Goal: Task Accomplishment & Management: Manage account settings

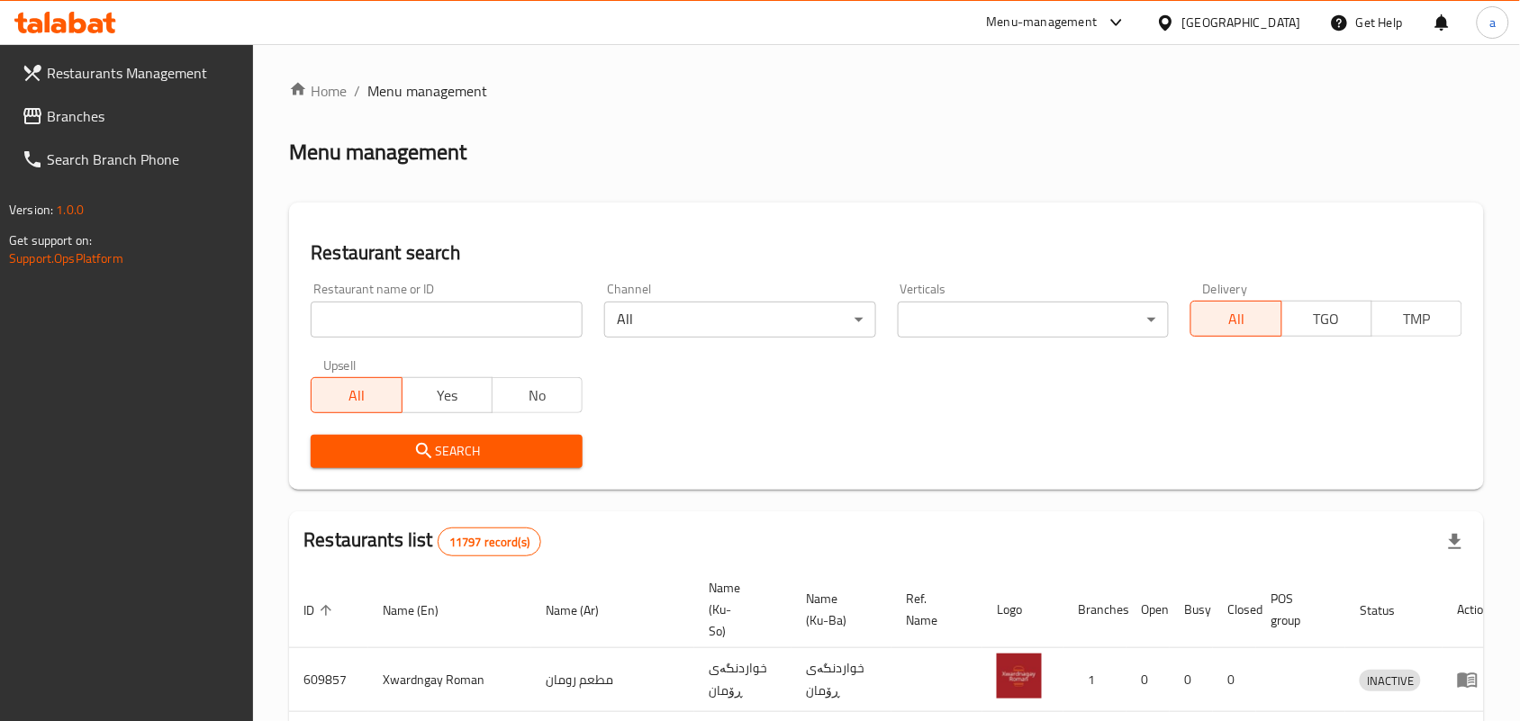
click at [456, 324] on input "search" at bounding box center [447, 320] width 272 height 36
paste input "Cafe Barbera Darwaza"
type input "Cafe Barbera Darwaza"
click button "Search" at bounding box center [447, 451] width 272 height 33
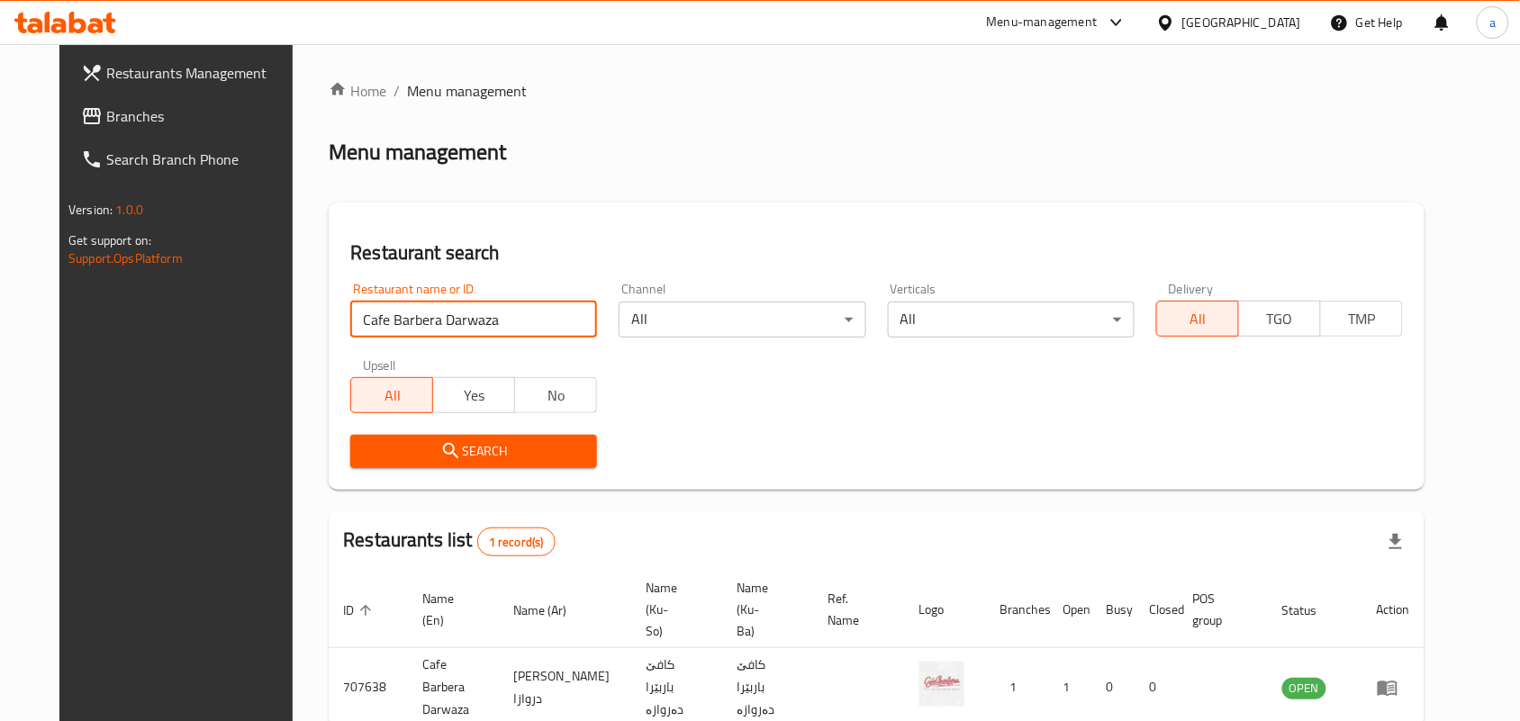
scroll to position [82, 0]
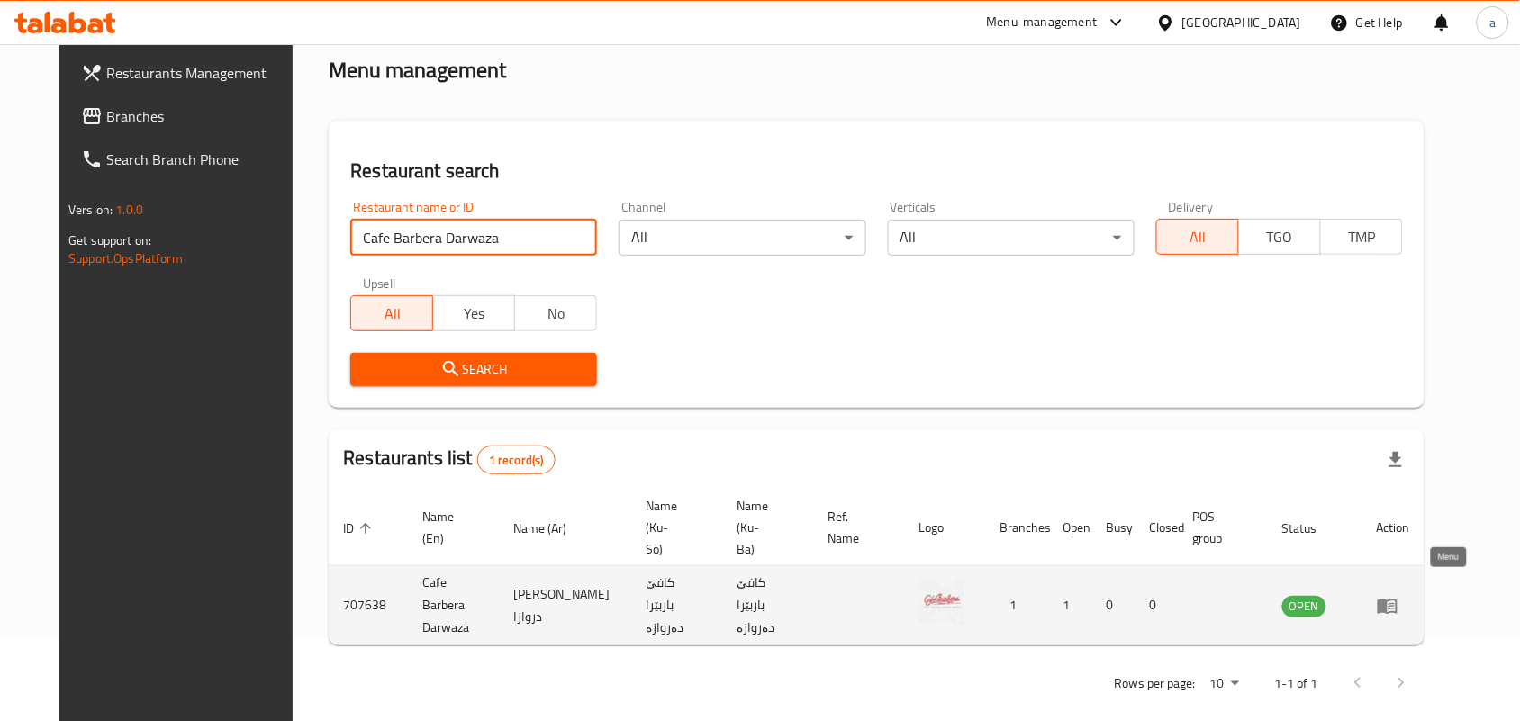
click at [1411, 595] on link "enhanced table" at bounding box center [1393, 606] width 33 height 22
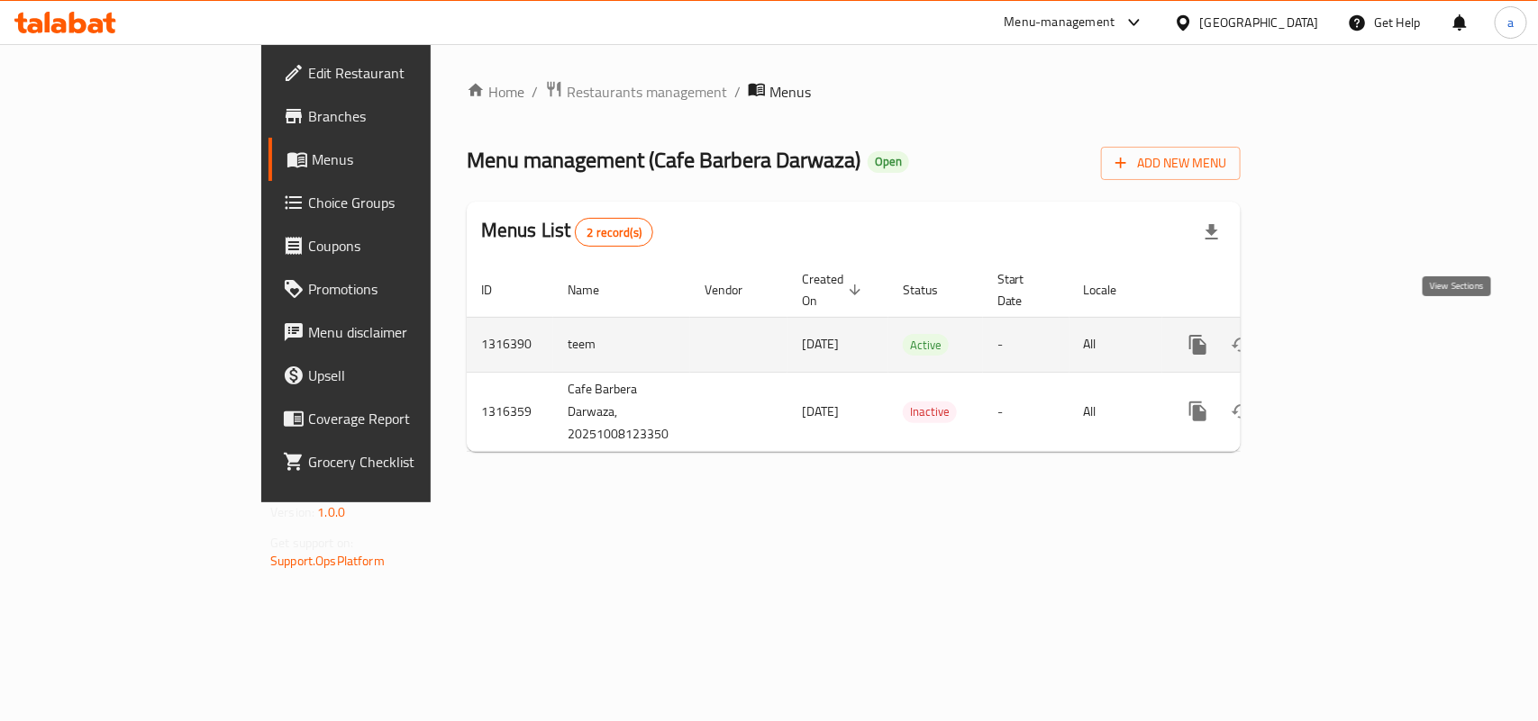
click at [1336, 337] on icon "enhanced table" at bounding box center [1328, 345] width 16 height 16
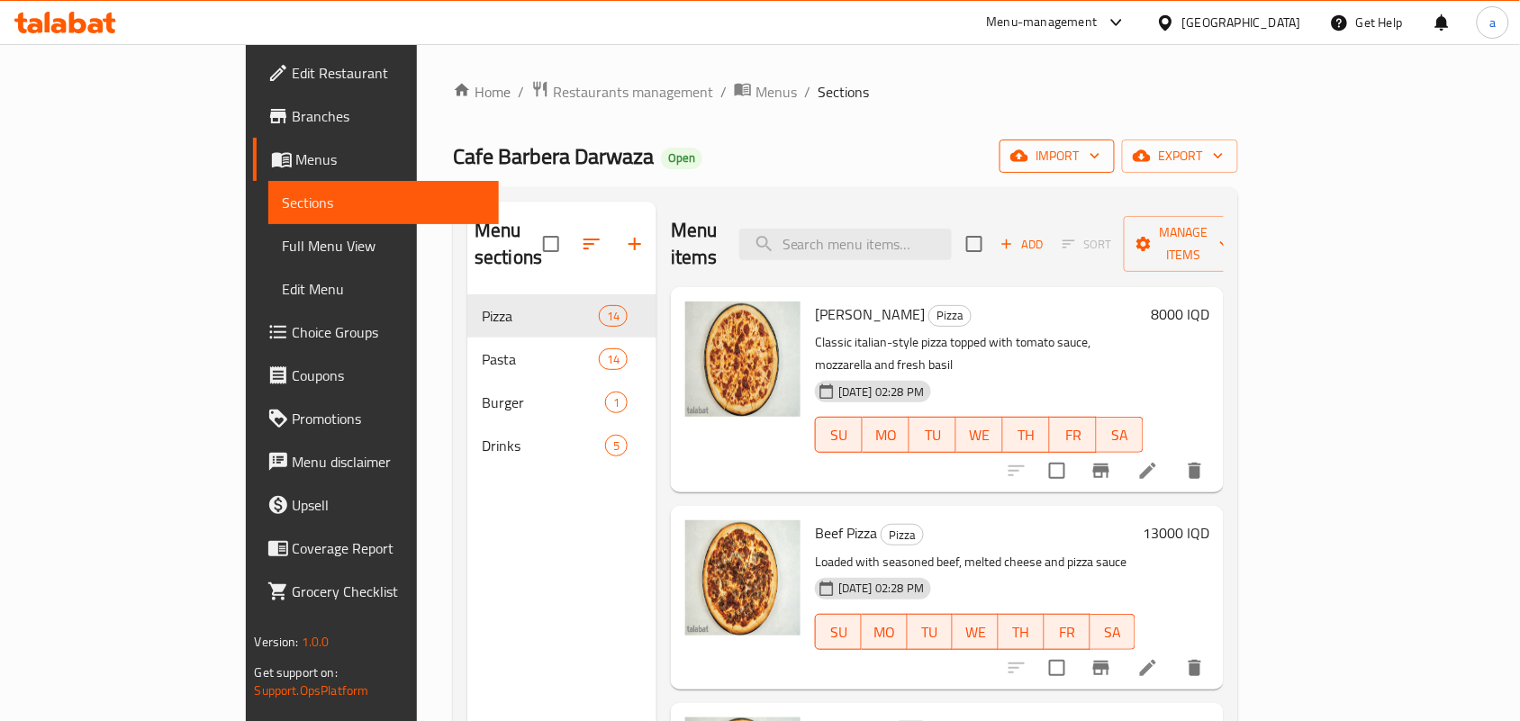
click at [1101, 168] on span "import" at bounding box center [1057, 156] width 86 height 23
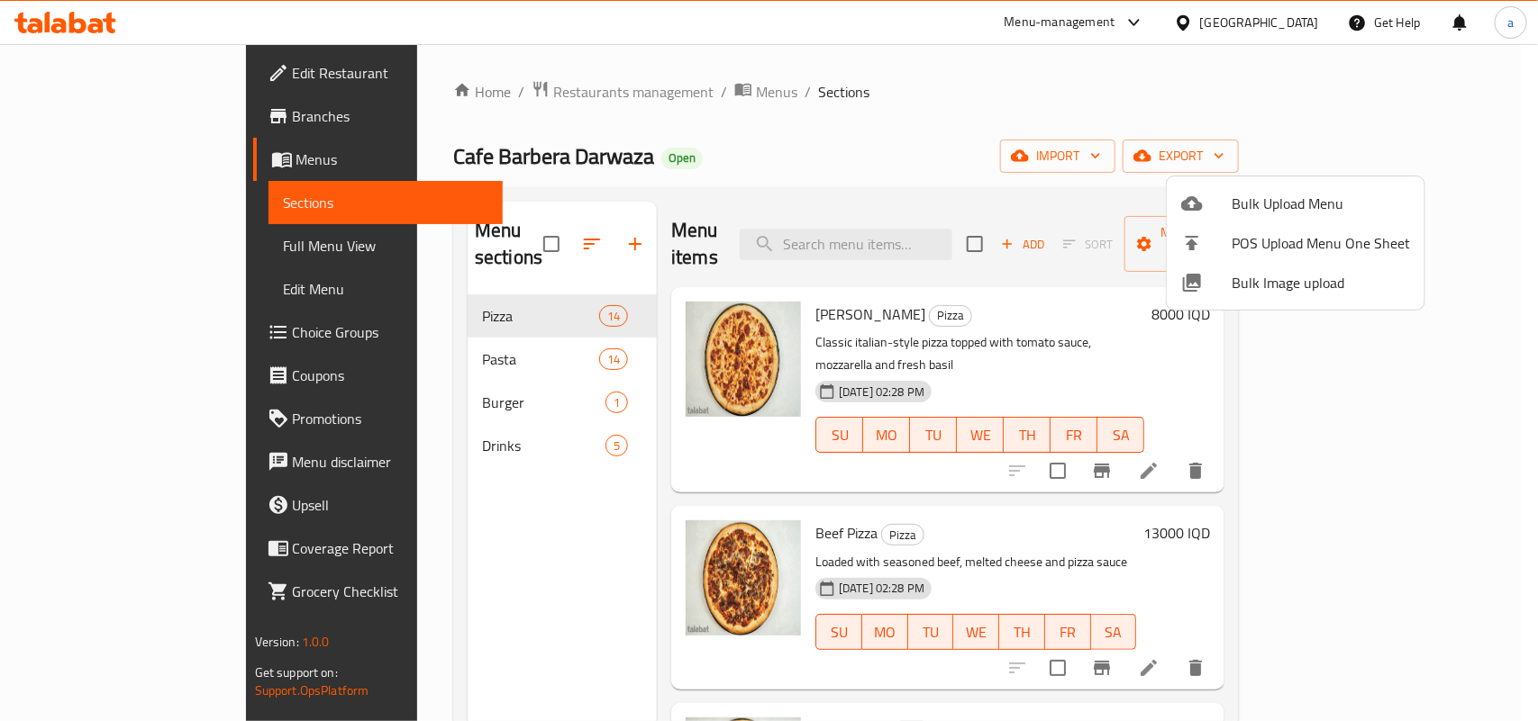
click at [1222, 205] on div at bounding box center [1206, 204] width 50 height 22
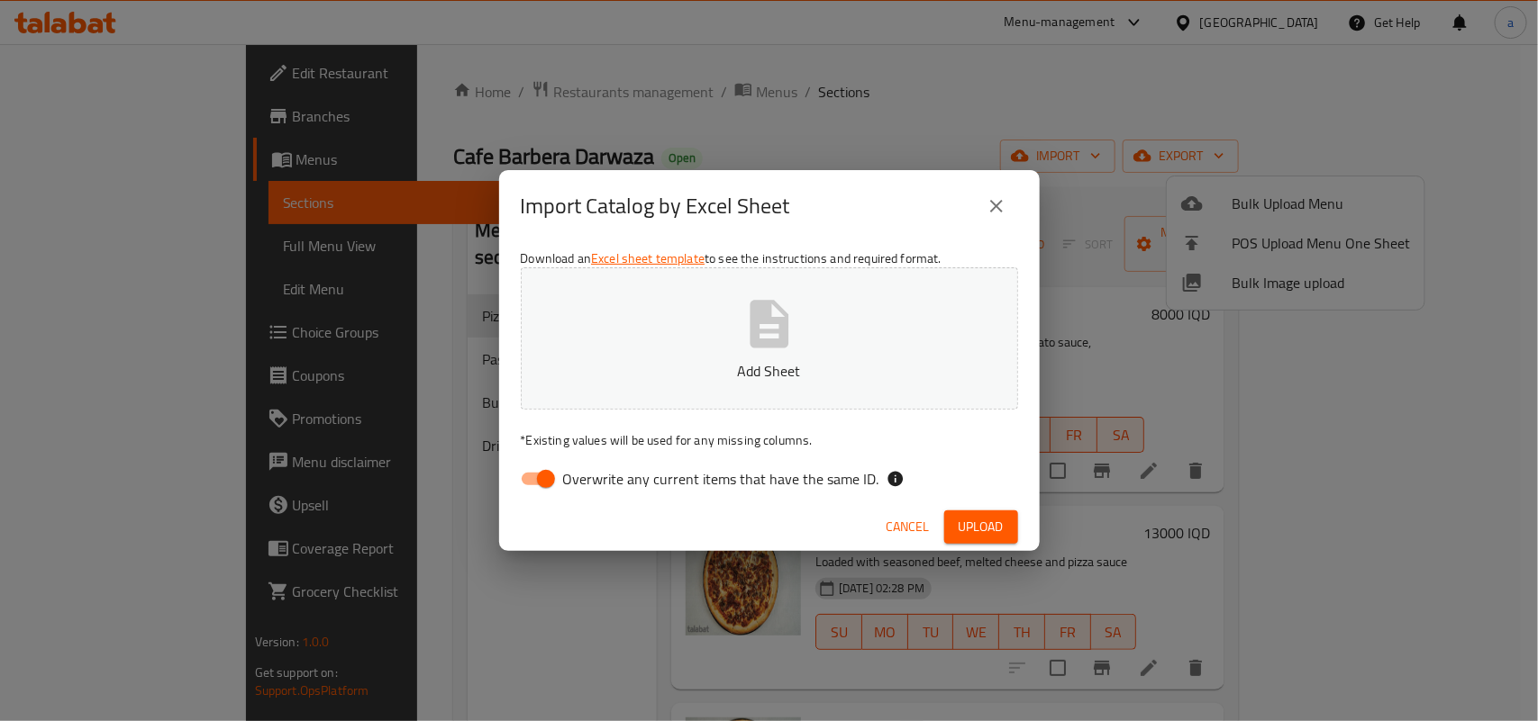
click at [546, 479] on input "Overwrite any current items that have the same ID." at bounding box center [545, 479] width 103 height 34
checkbox input "false"
click at [767, 379] on p "Add Sheet" at bounding box center [769, 371] width 441 height 22
click at [986, 525] on span "Upload" at bounding box center [980, 527] width 45 height 23
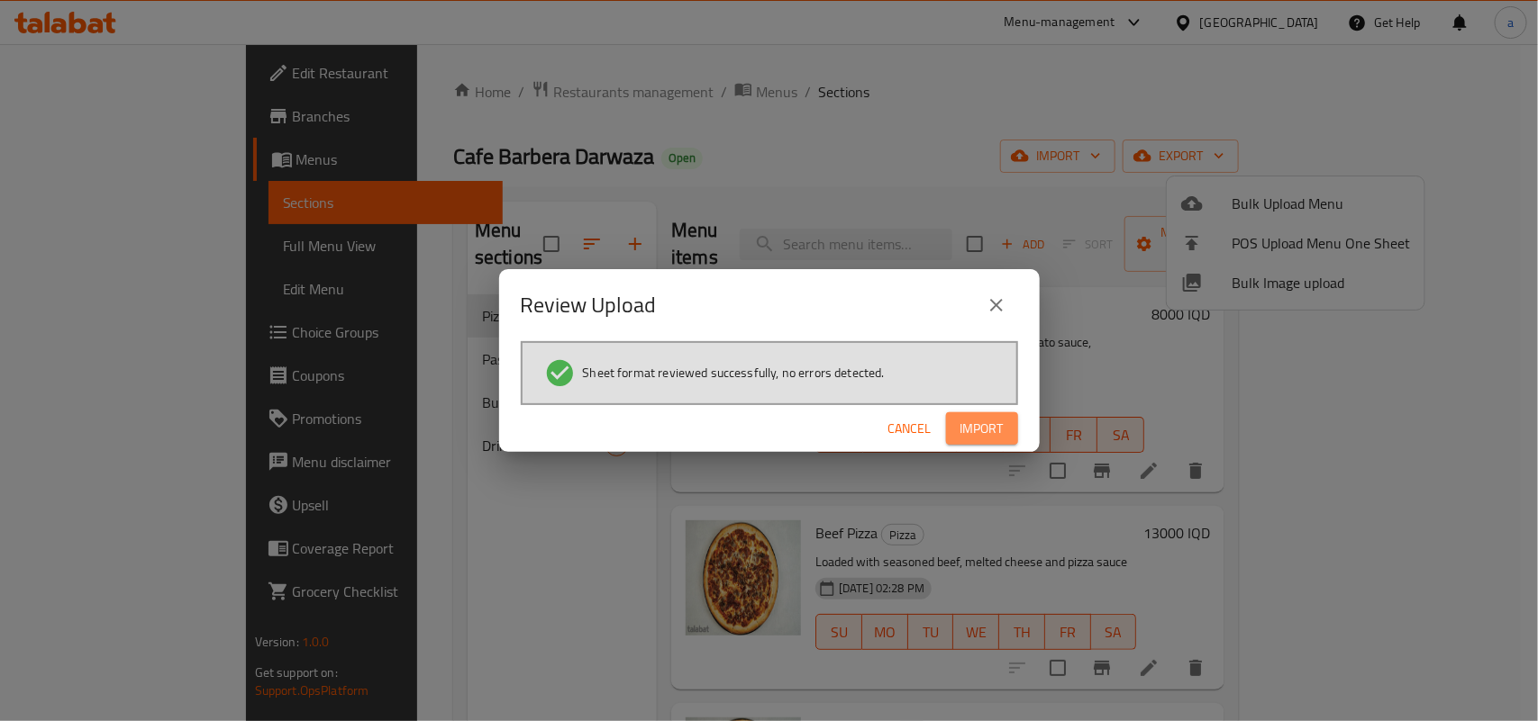
click at [983, 446] on button "Import" at bounding box center [982, 429] width 72 height 33
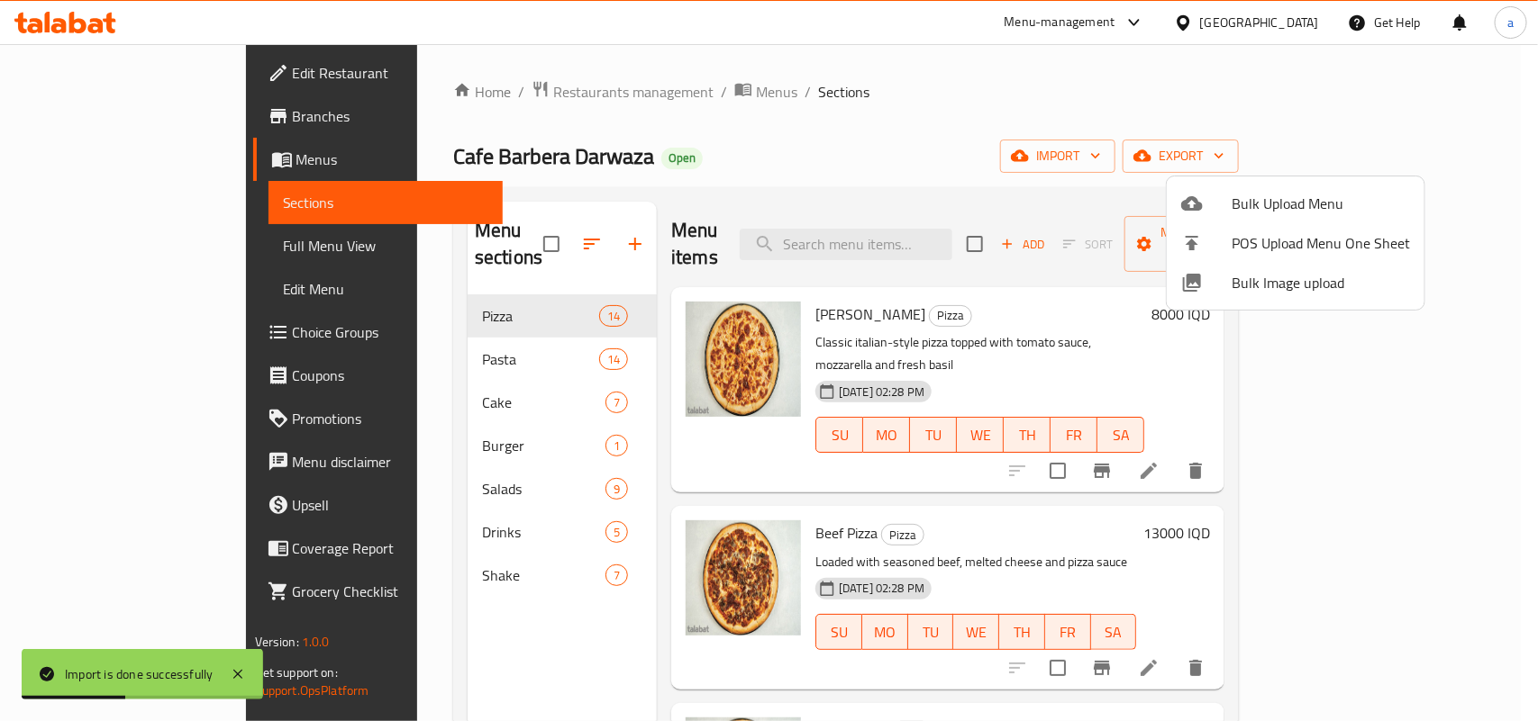
click at [195, 253] on div at bounding box center [769, 360] width 1538 height 721
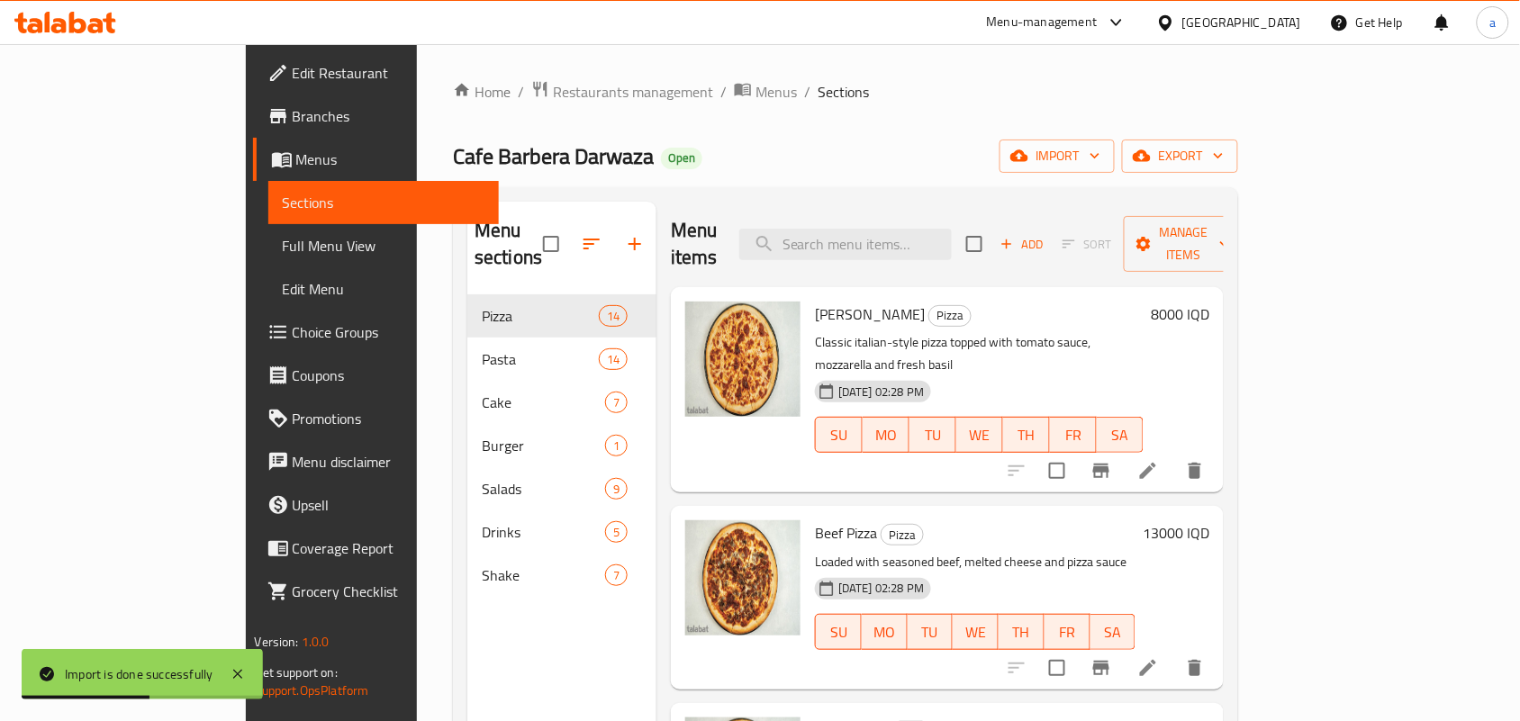
click at [283, 249] on span "Full Menu View" at bounding box center [384, 246] width 203 height 22
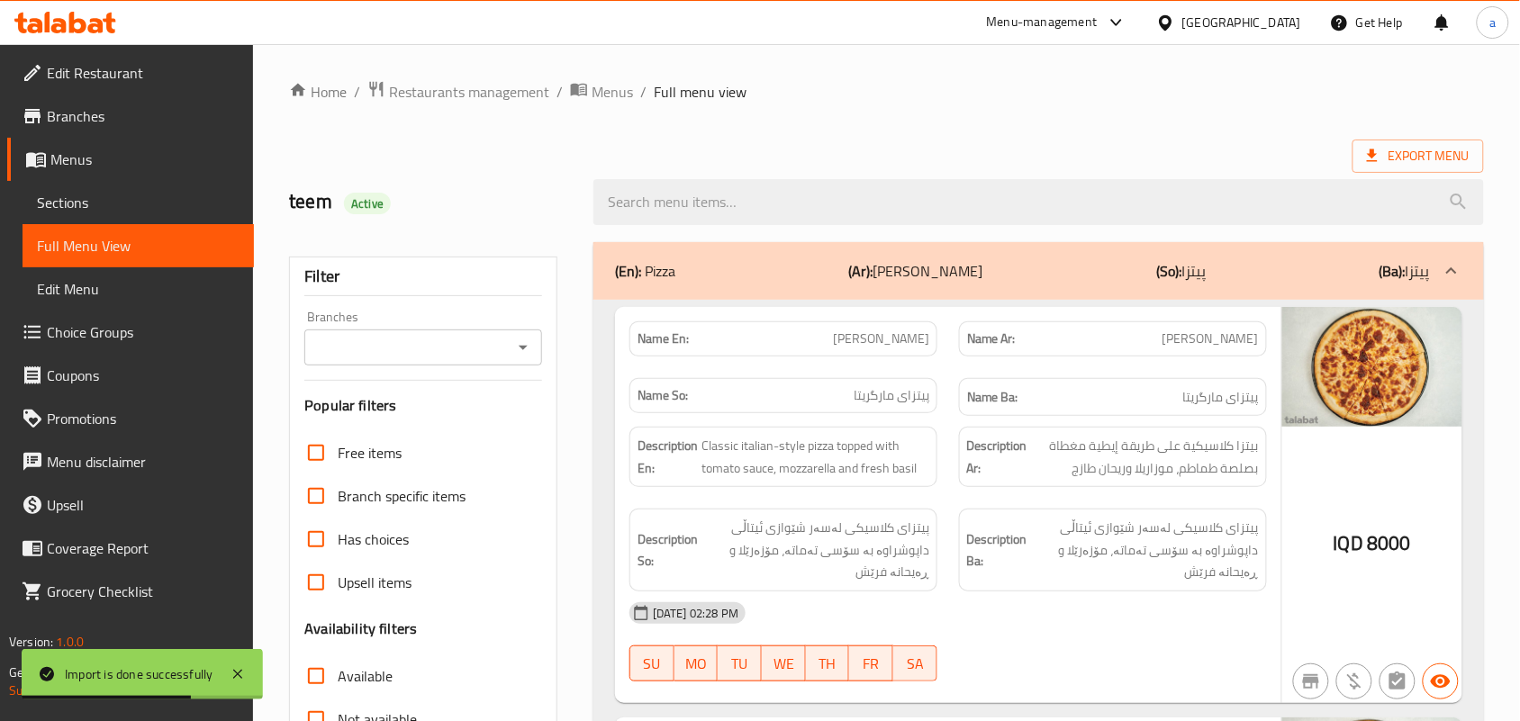
click at [527, 349] on icon "Open" at bounding box center [524, 348] width 22 height 22
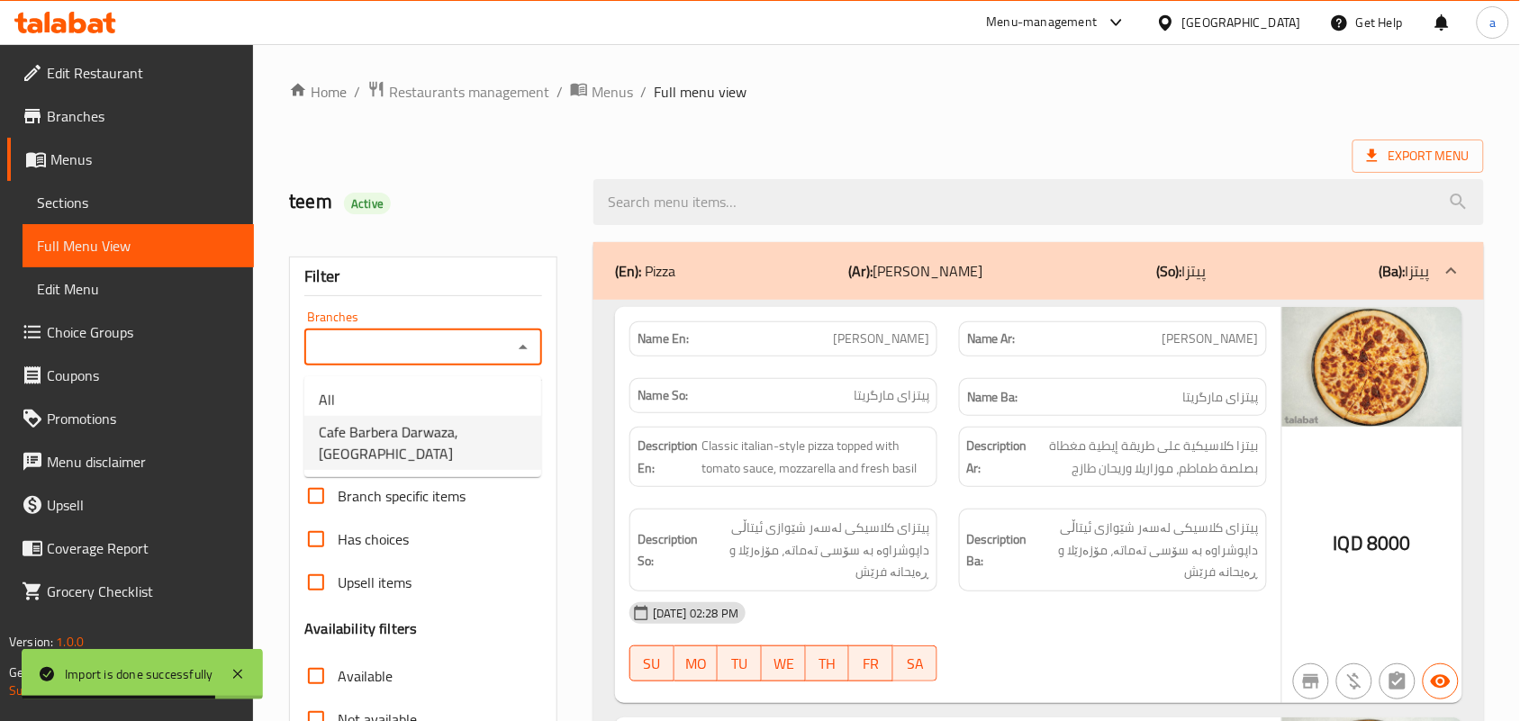
click at [491, 425] on span "Cafe Barbera Darwaza, [GEOGRAPHIC_DATA]" at bounding box center [423, 443] width 208 height 43
type input "Cafe Barbera Darwaza, [GEOGRAPHIC_DATA]"
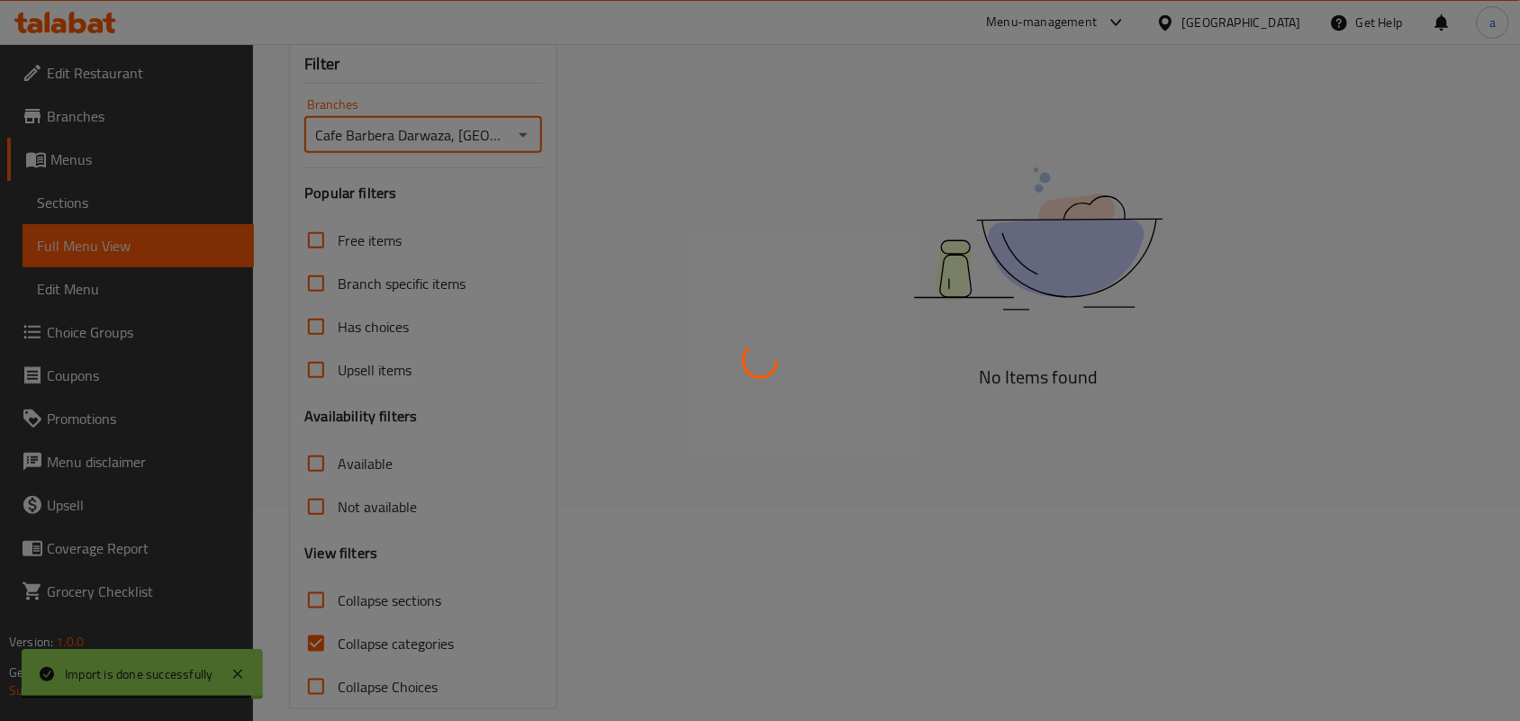
scroll to position [262, 0]
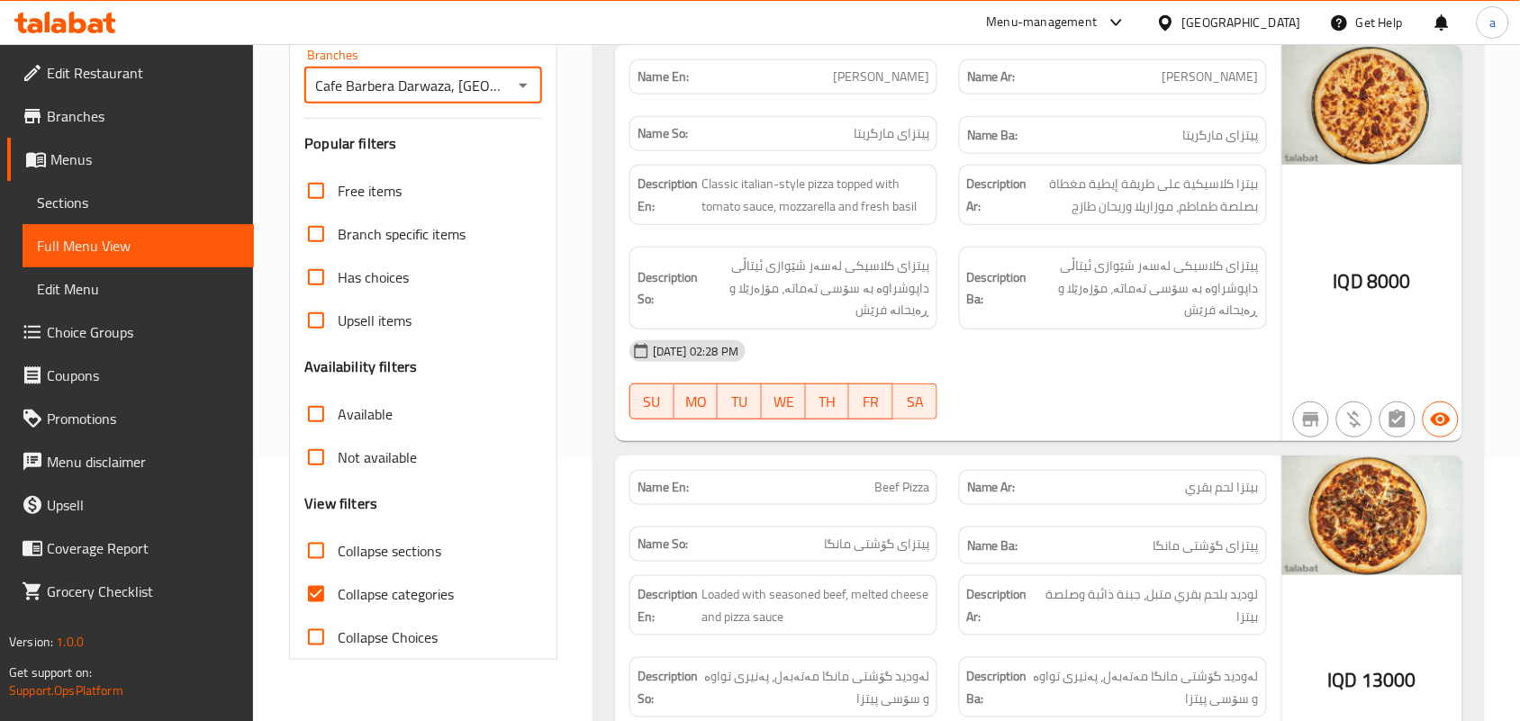
click at [324, 573] on input "Collapse sections" at bounding box center [316, 551] width 43 height 43
checkbox input "true"
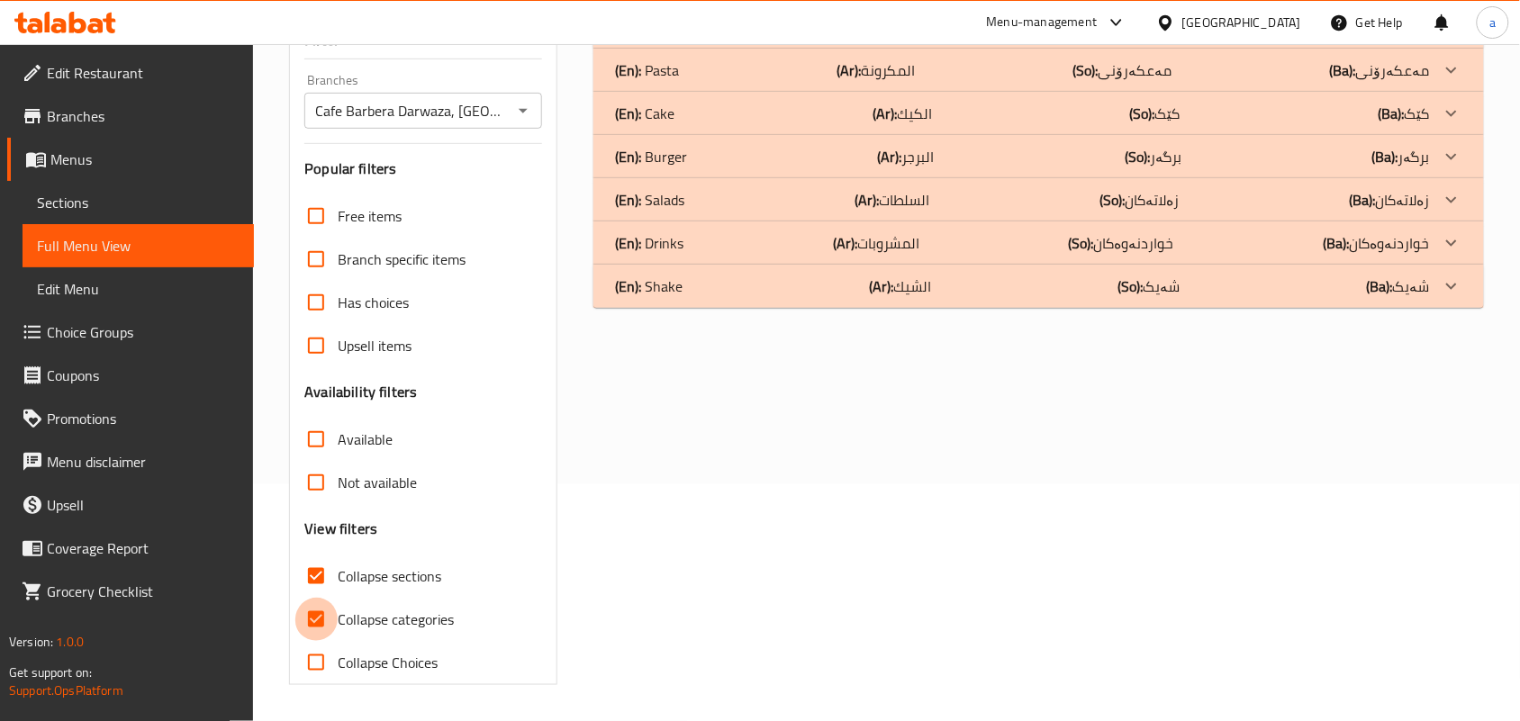
click at [320, 624] on input "Collapse categories" at bounding box center [316, 619] width 43 height 43
checkbox input "false"
click at [833, 295] on div "(En): Shake (Ar): الشيك (So): شەیک (Ba): شەیک" at bounding box center [1039, 286] width 891 height 43
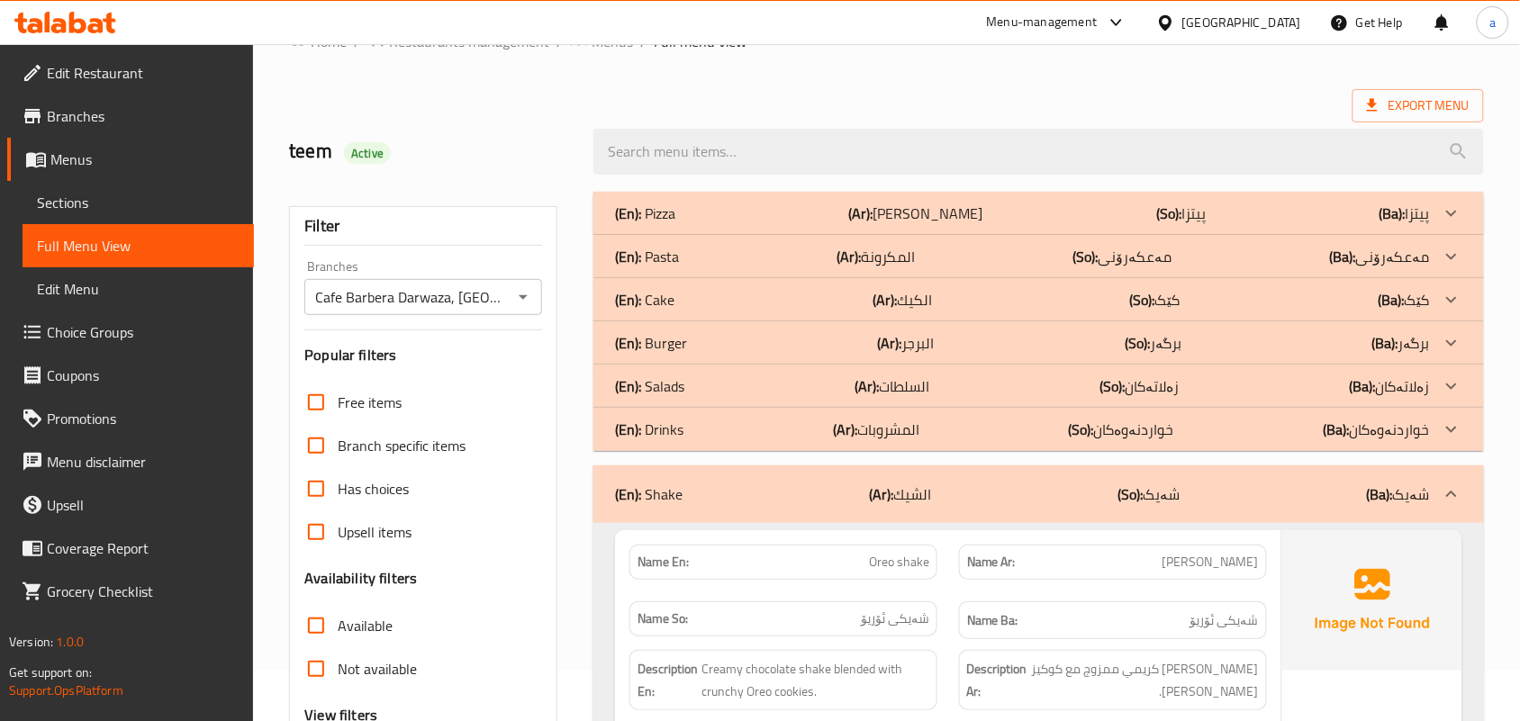
scroll to position [0, 0]
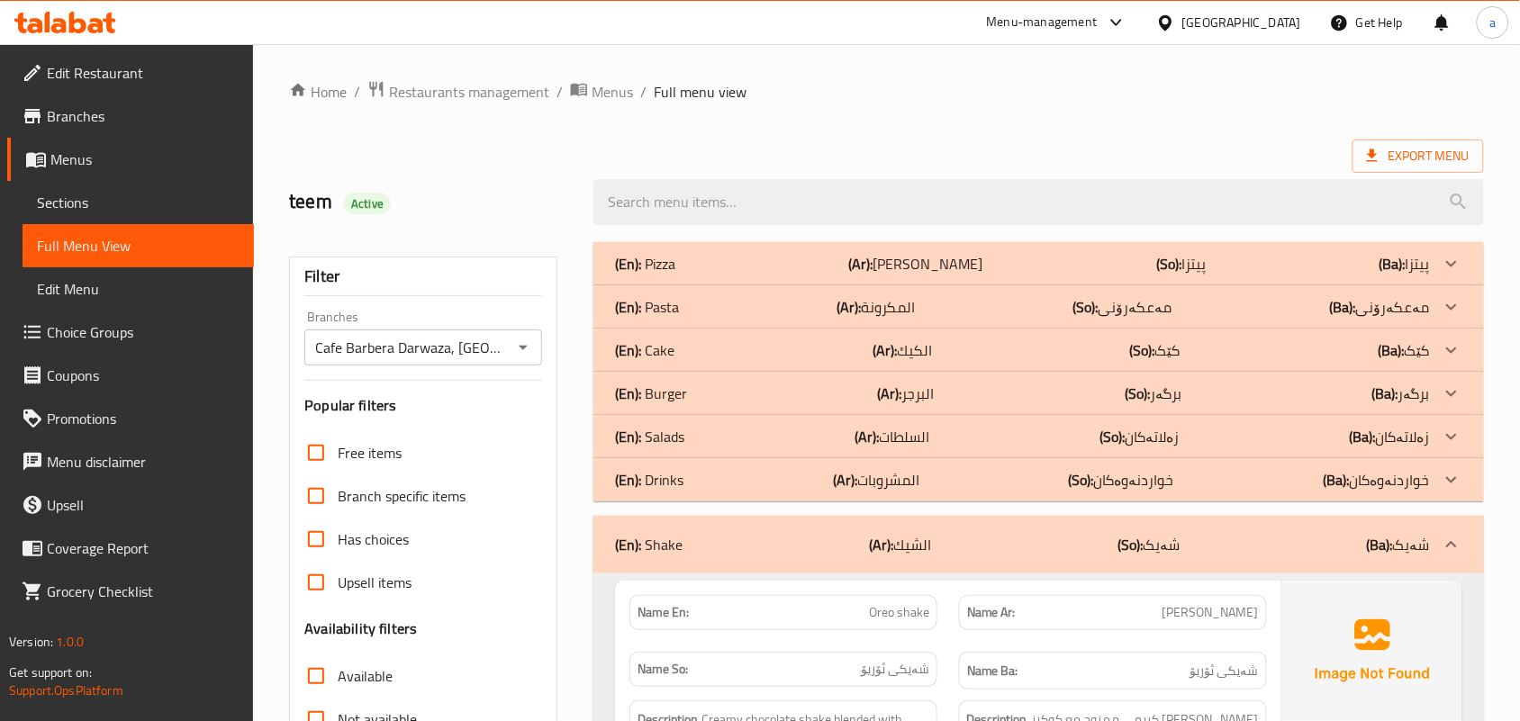
click at [866, 450] on b "(Ar):" at bounding box center [867, 436] width 24 height 27
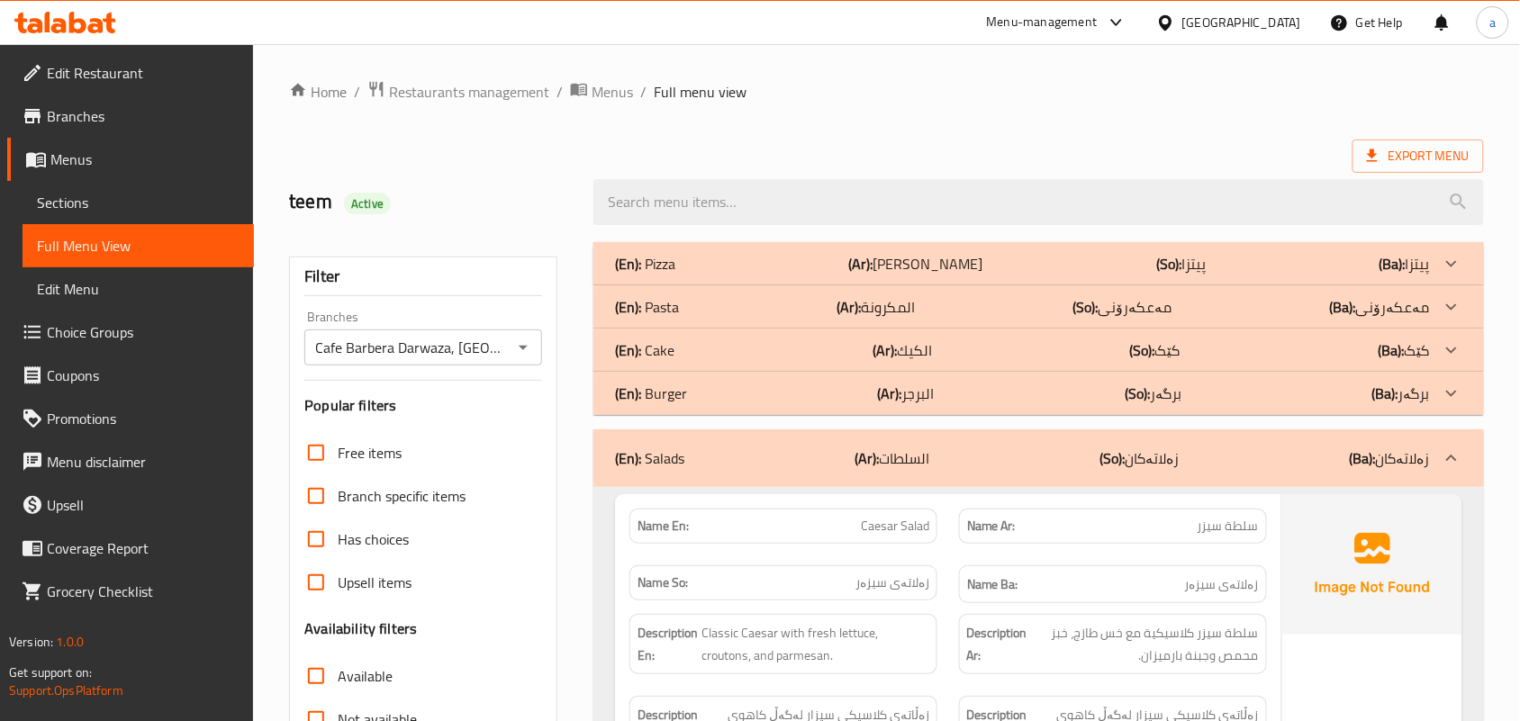
click at [879, 407] on b "(Ar):" at bounding box center [890, 393] width 24 height 27
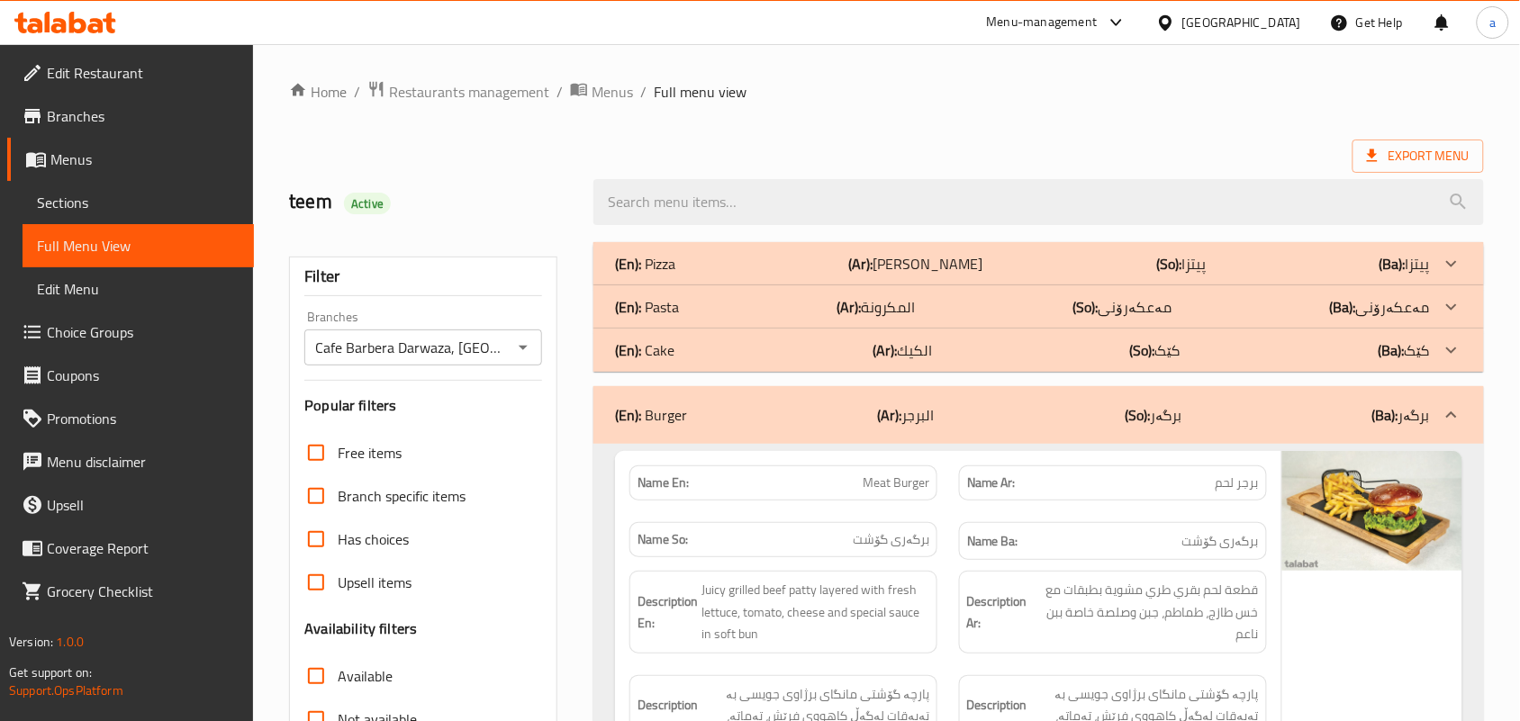
click at [879, 408] on div "(En): Burger (Ar): البرجر (So): برگەر (Ba): برگەر" at bounding box center [1039, 415] width 891 height 58
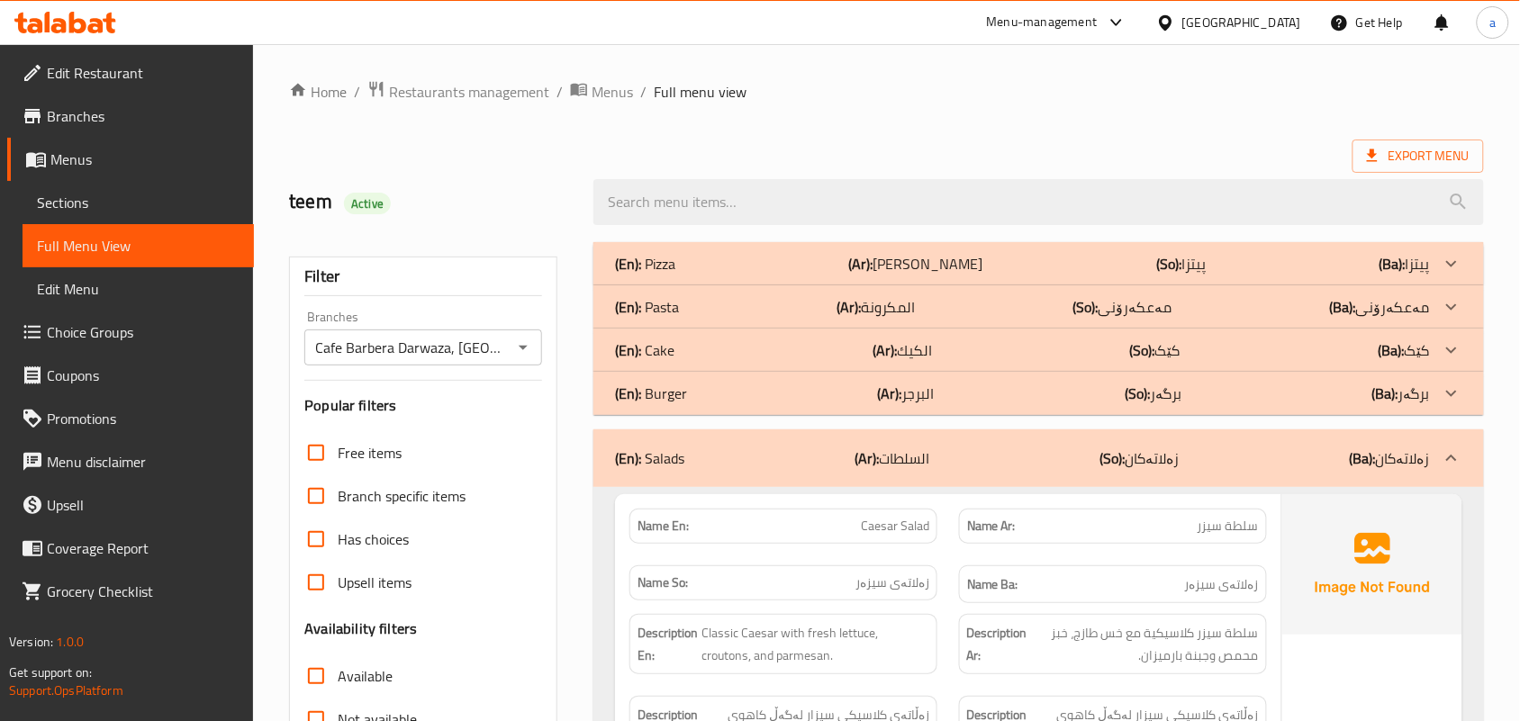
click at [921, 356] on p "(Ar): الكيك" at bounding box center [902, 351] width 59 height 22
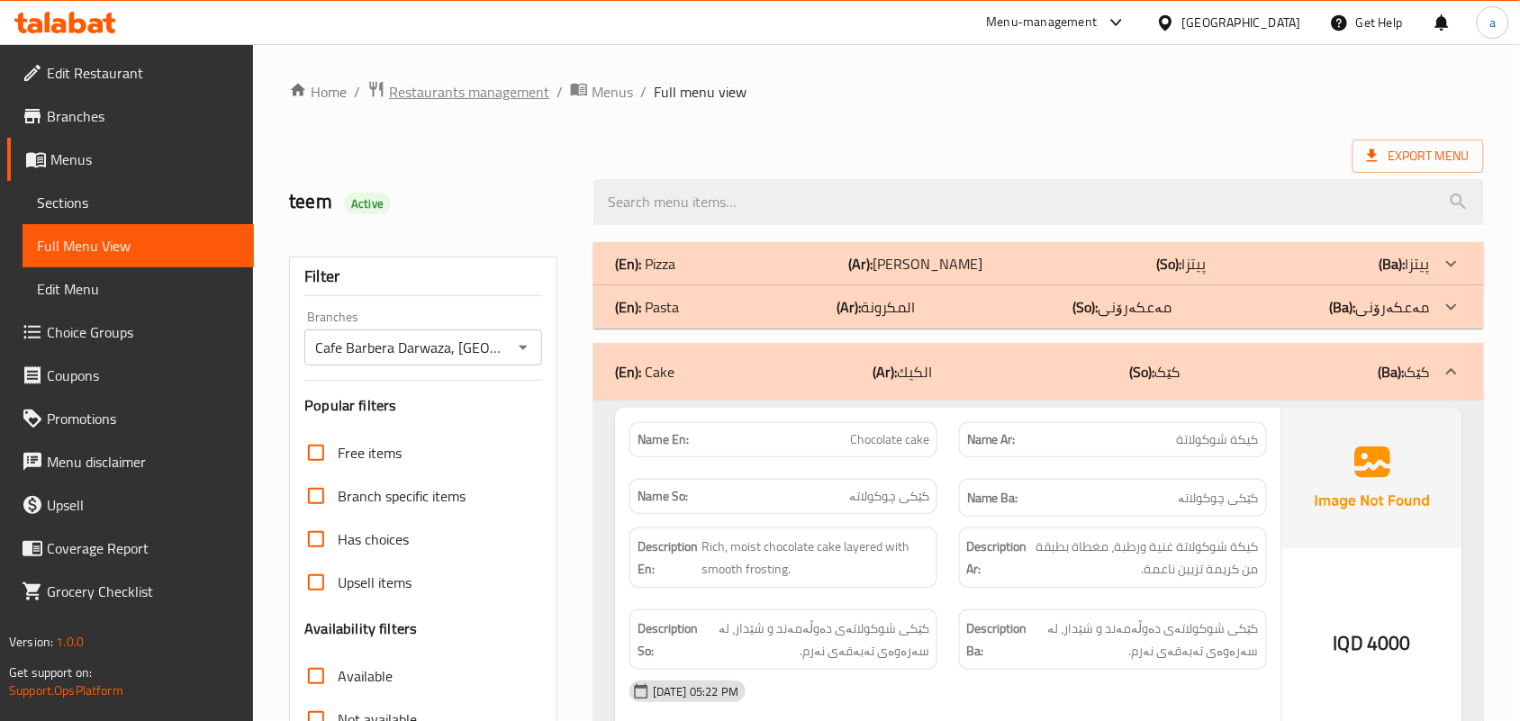
click at [500, 92] on span "Restaurants management" at bounding box center [469, 92] width 160 height 22
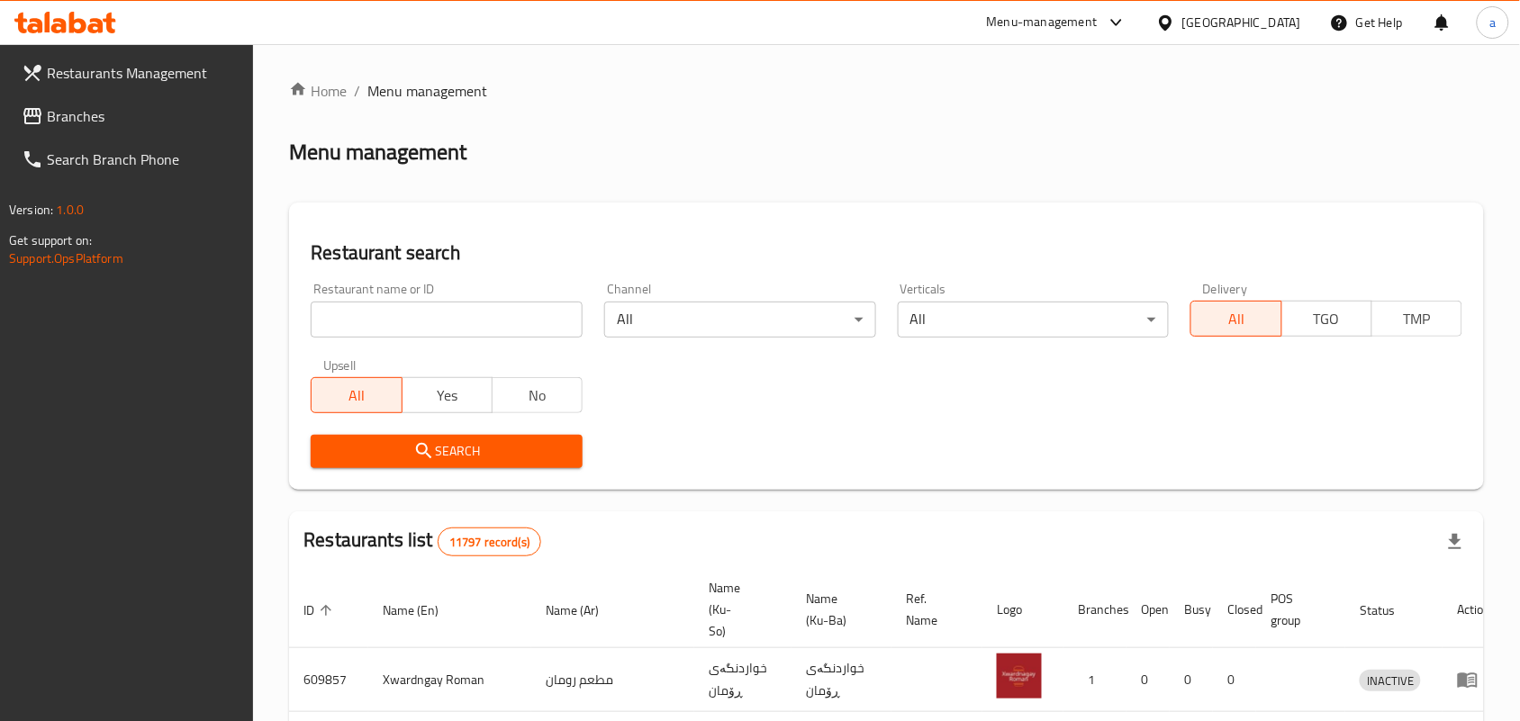
click at [455, 318] on input "search" at bounding box center [447, 320] width 272 height 36
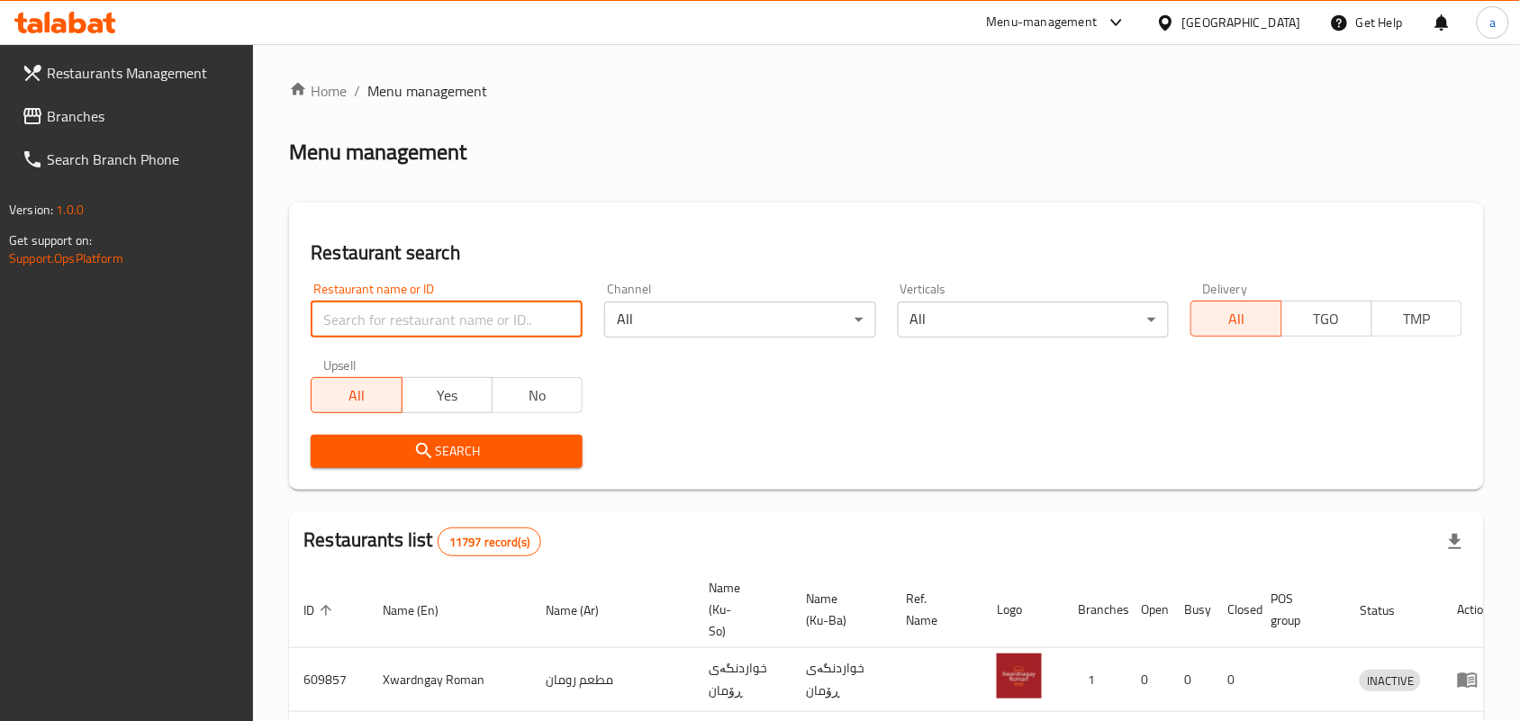
paste input "Luxury Burger"
type input "Luxury Burger"
click button "Search" at bounding box center [447, 451] width 272 height 33
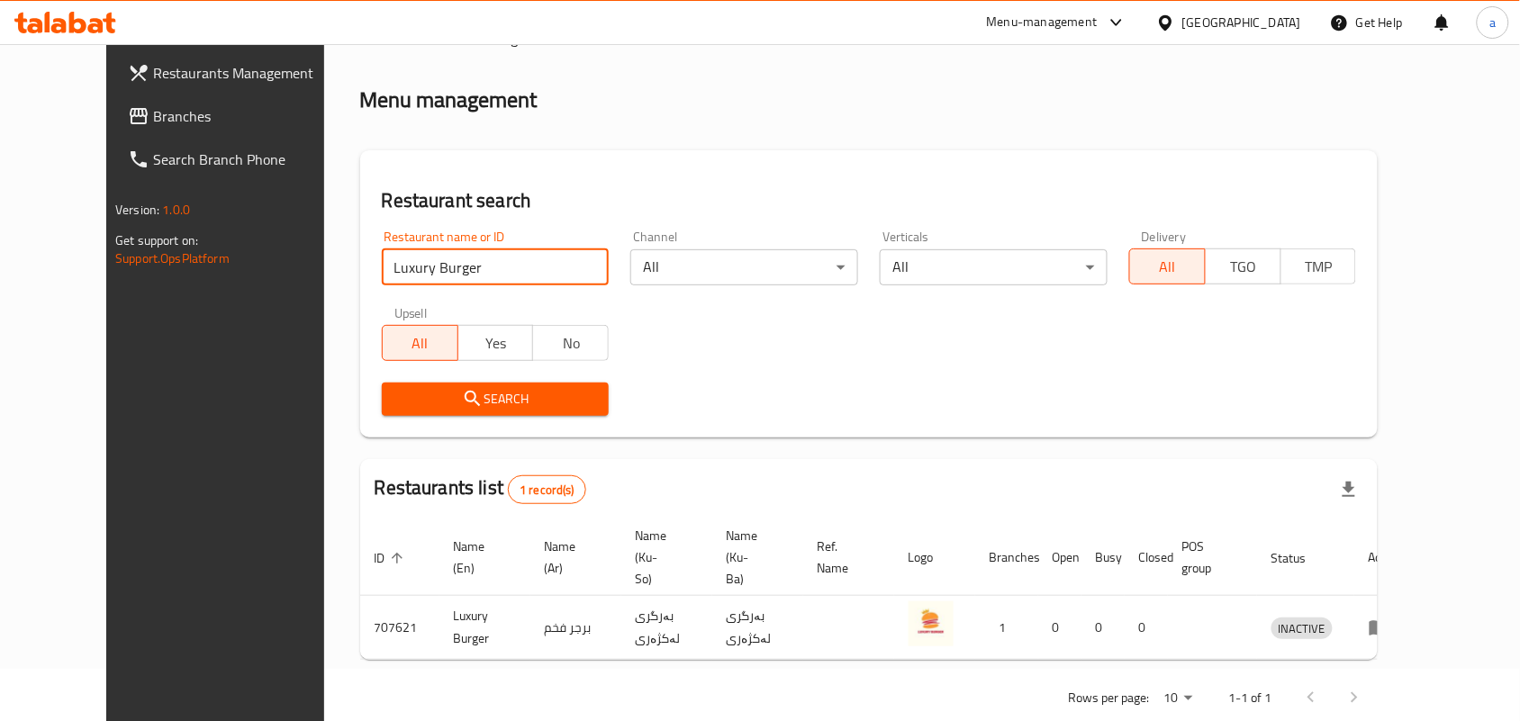
scroll to position [82, 0]
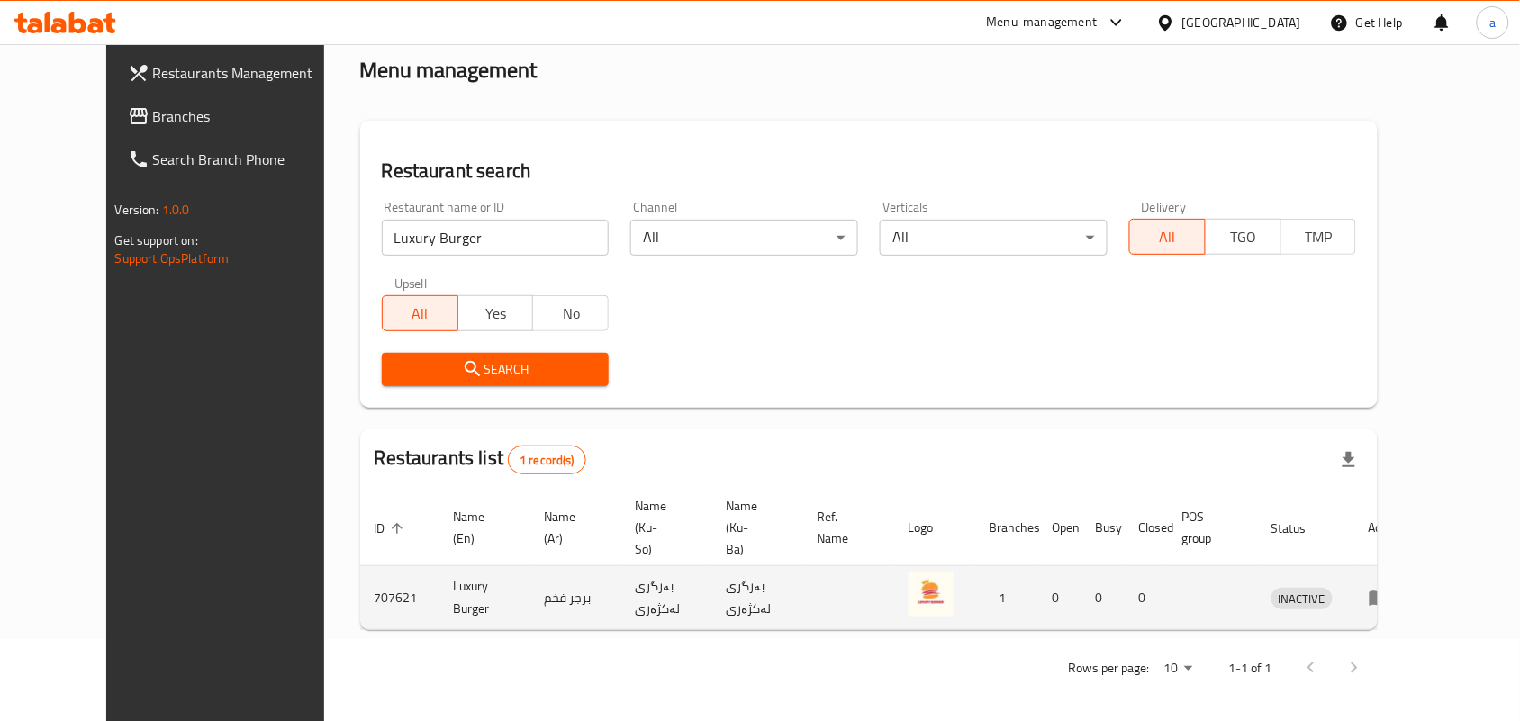
click at [1387, 595] on icon "enhanced table" at bounding box center [1384, 598] width 6 height 7
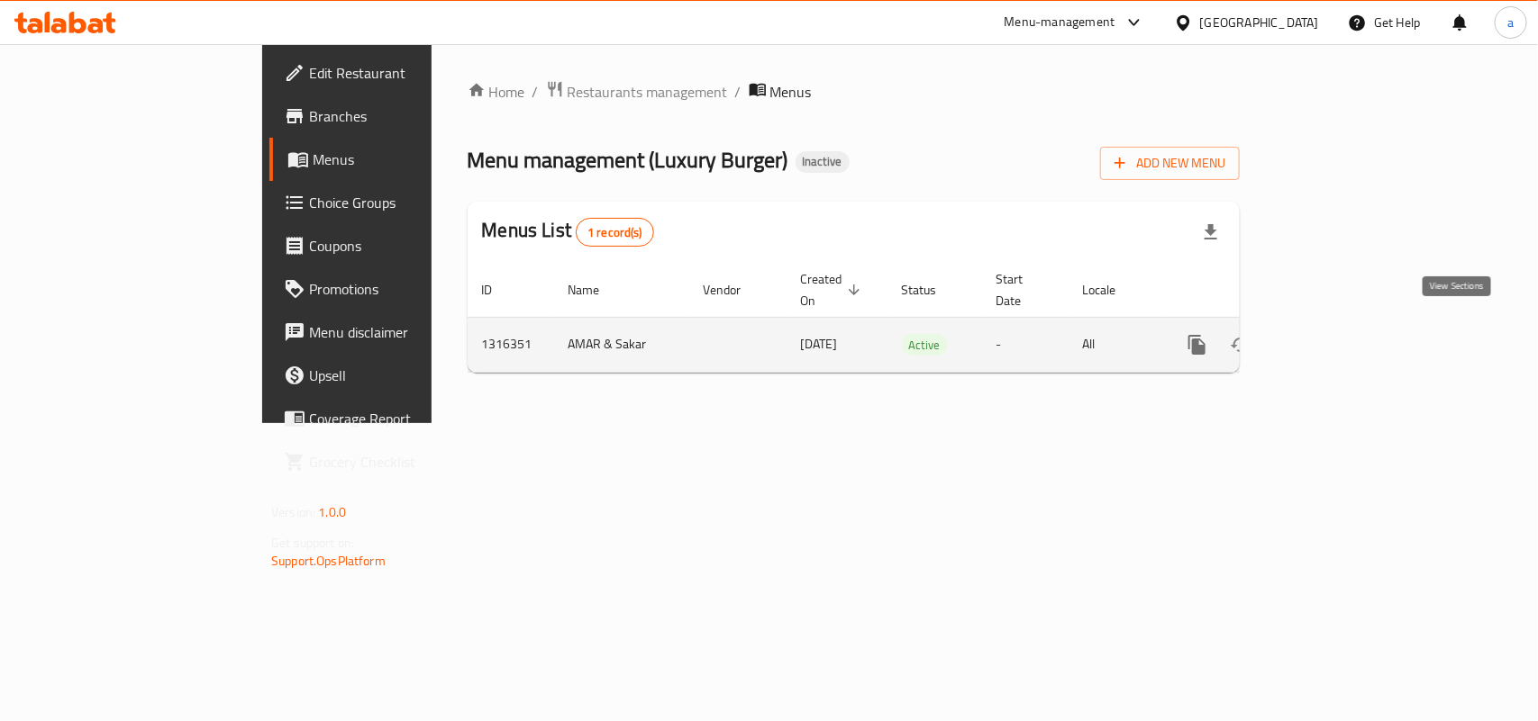
click at [1348, 340] on link "enhanced table" at bounding box center [1326, 344] width 43 height 43
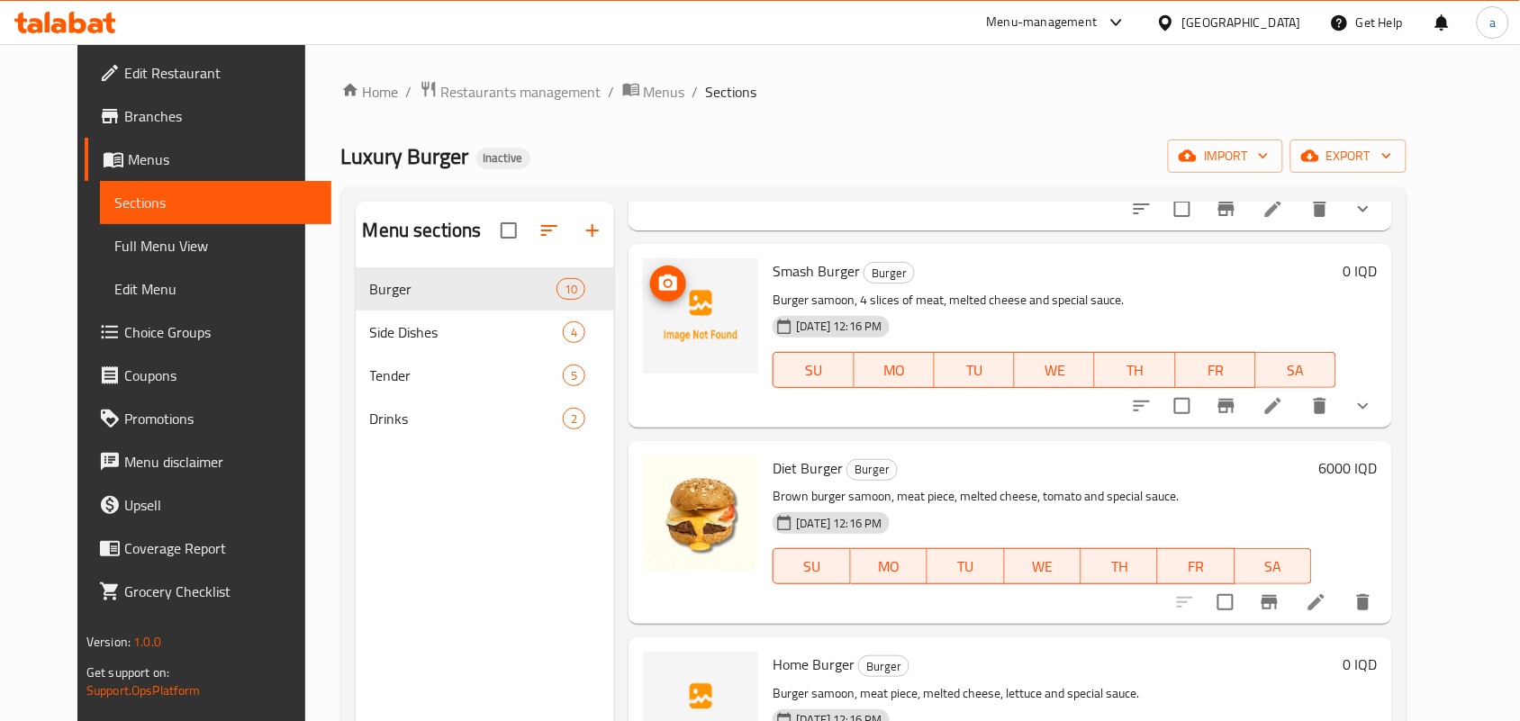
scroll to position [262, 0]
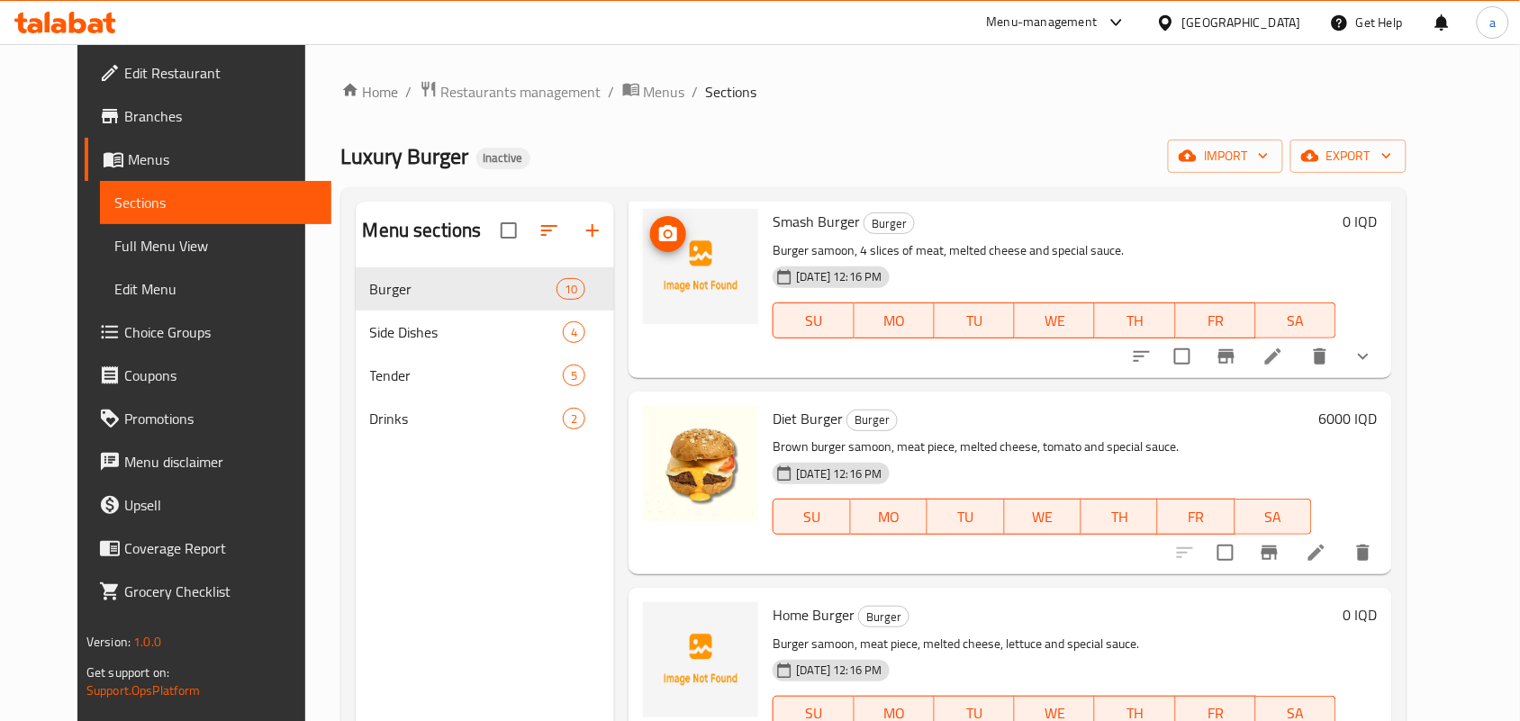
click at [658, 245] on icon "upload picture" at bounding box center [669, 234] width 22 height 22
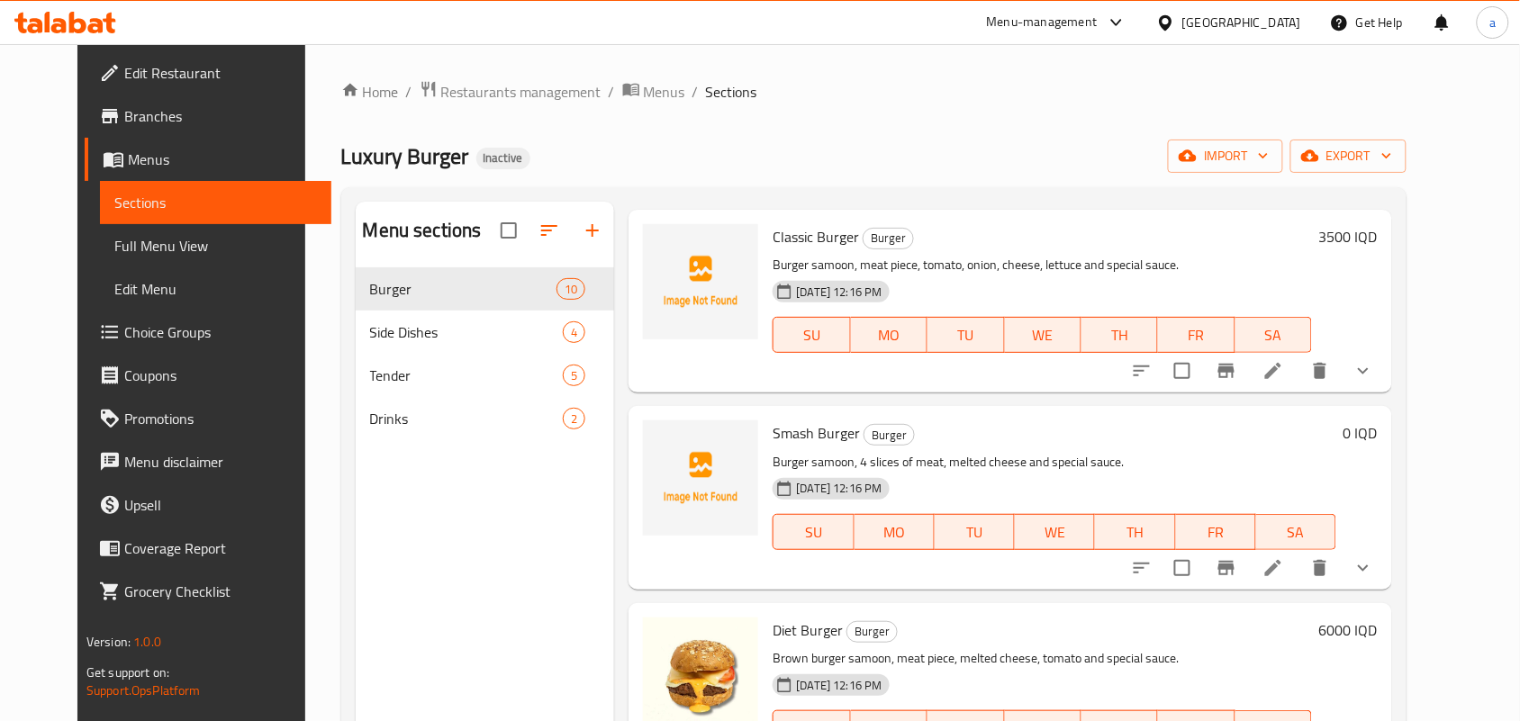
scroll to position [0, 0]
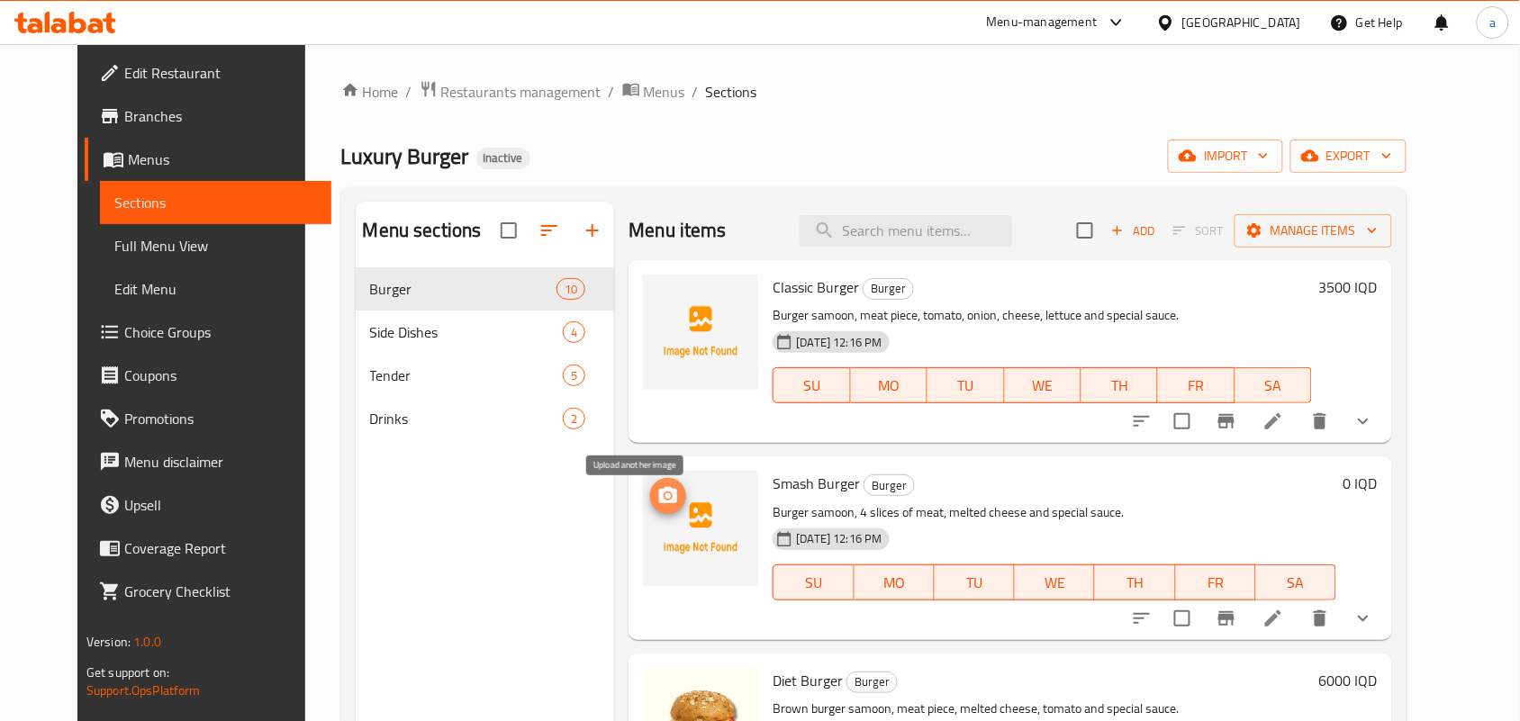
click at [659, 503] on icon "upload picture" at bounding box center [668, 495] width 18 height 16
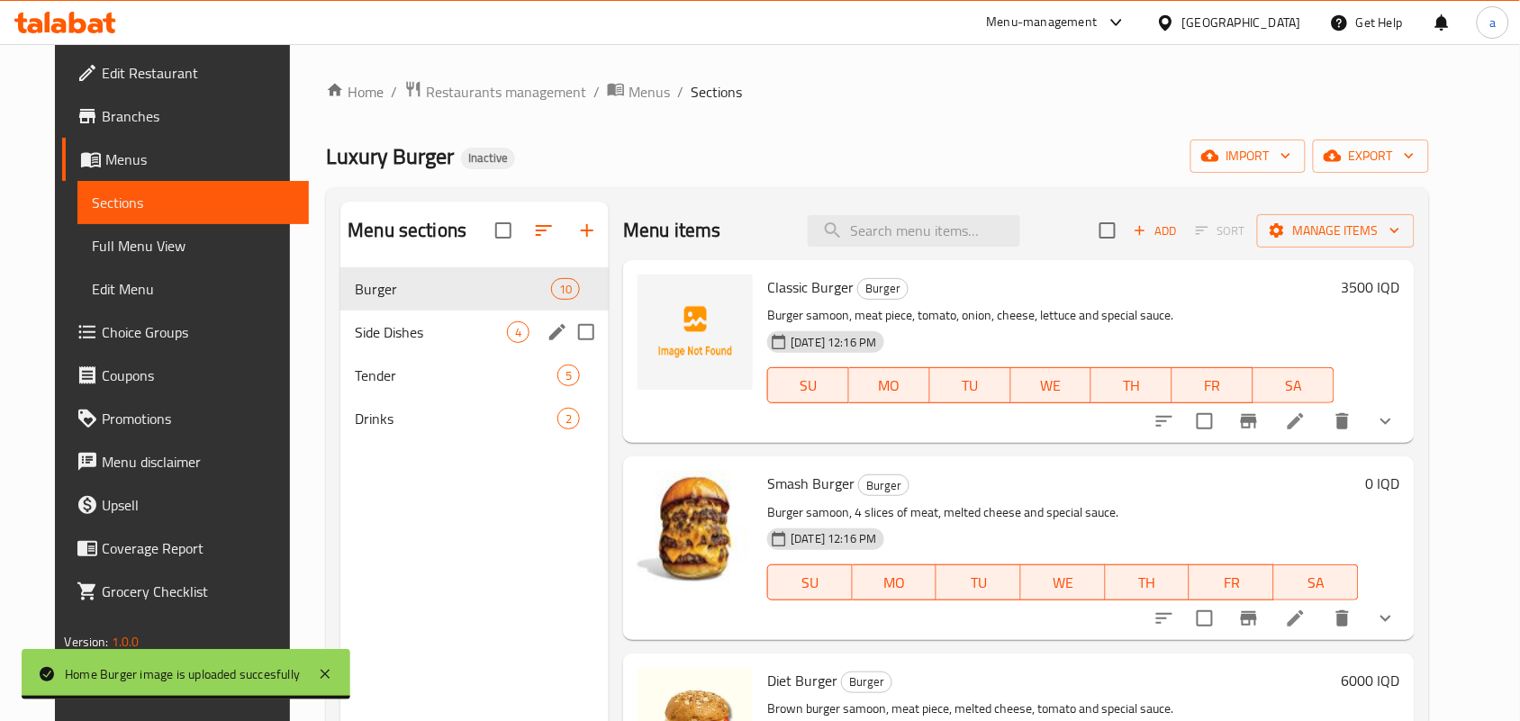
click at [416, 331] on span "Side Dishes" at bounding box center [431, 333] width 152 height 22
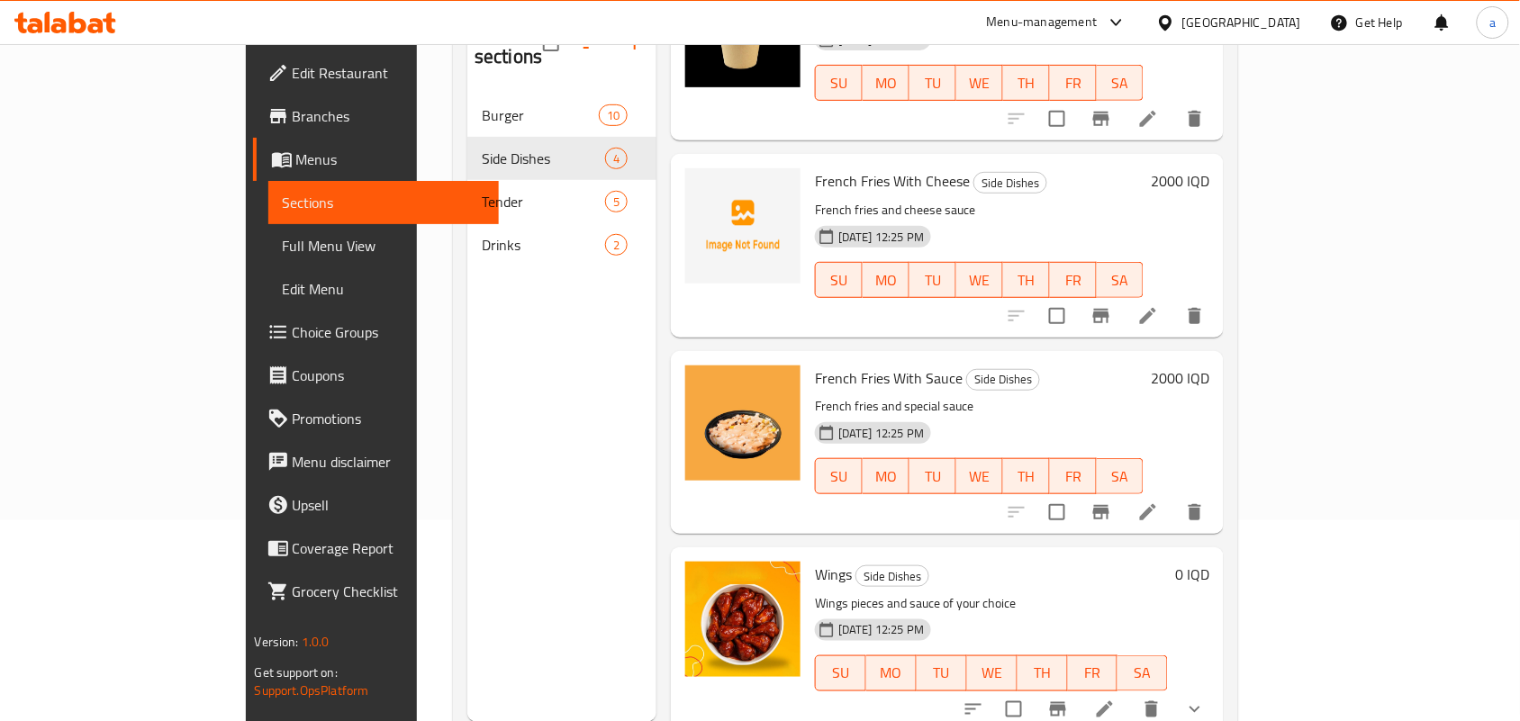
scroll to position [254, 0]
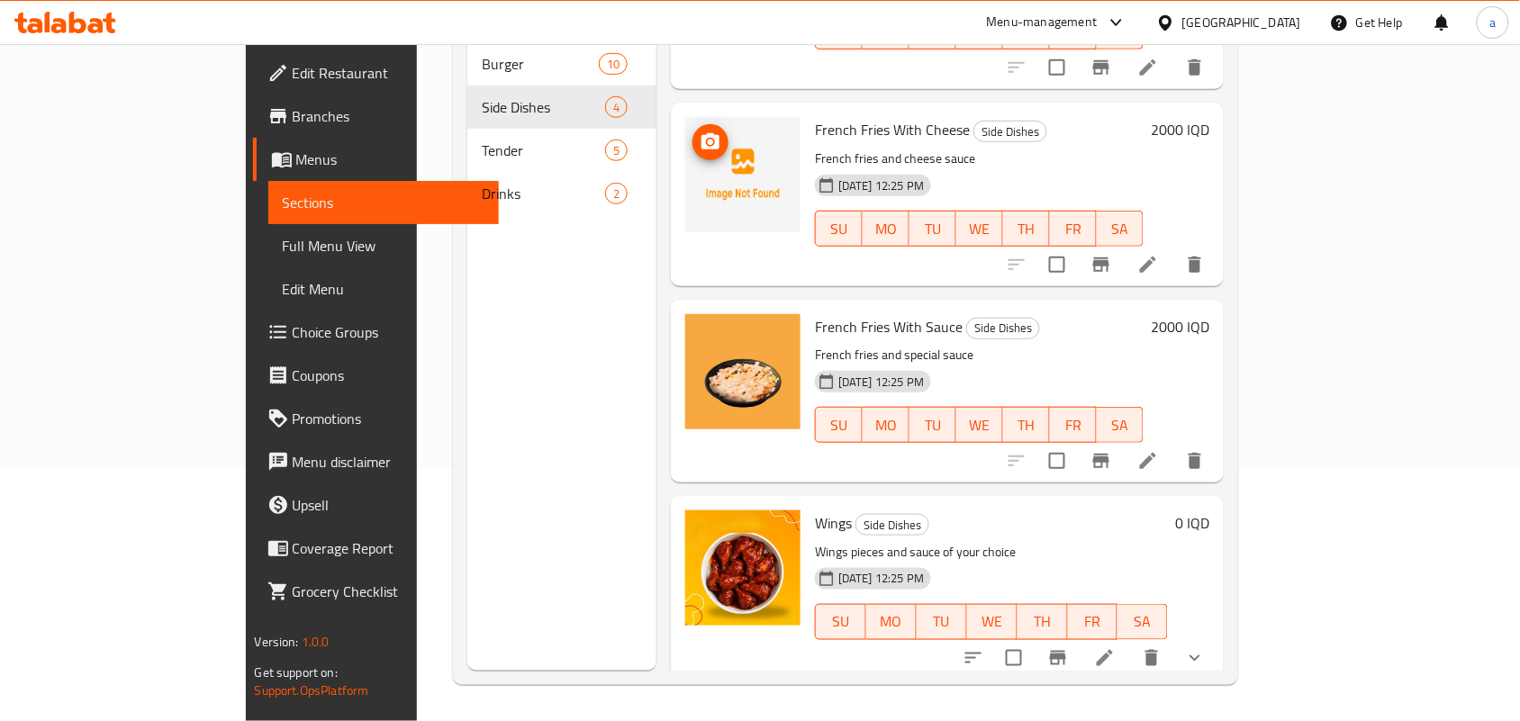
click at [708, 140] on circle "upload picture" at bounding box center [710, 142] width 5 height 5
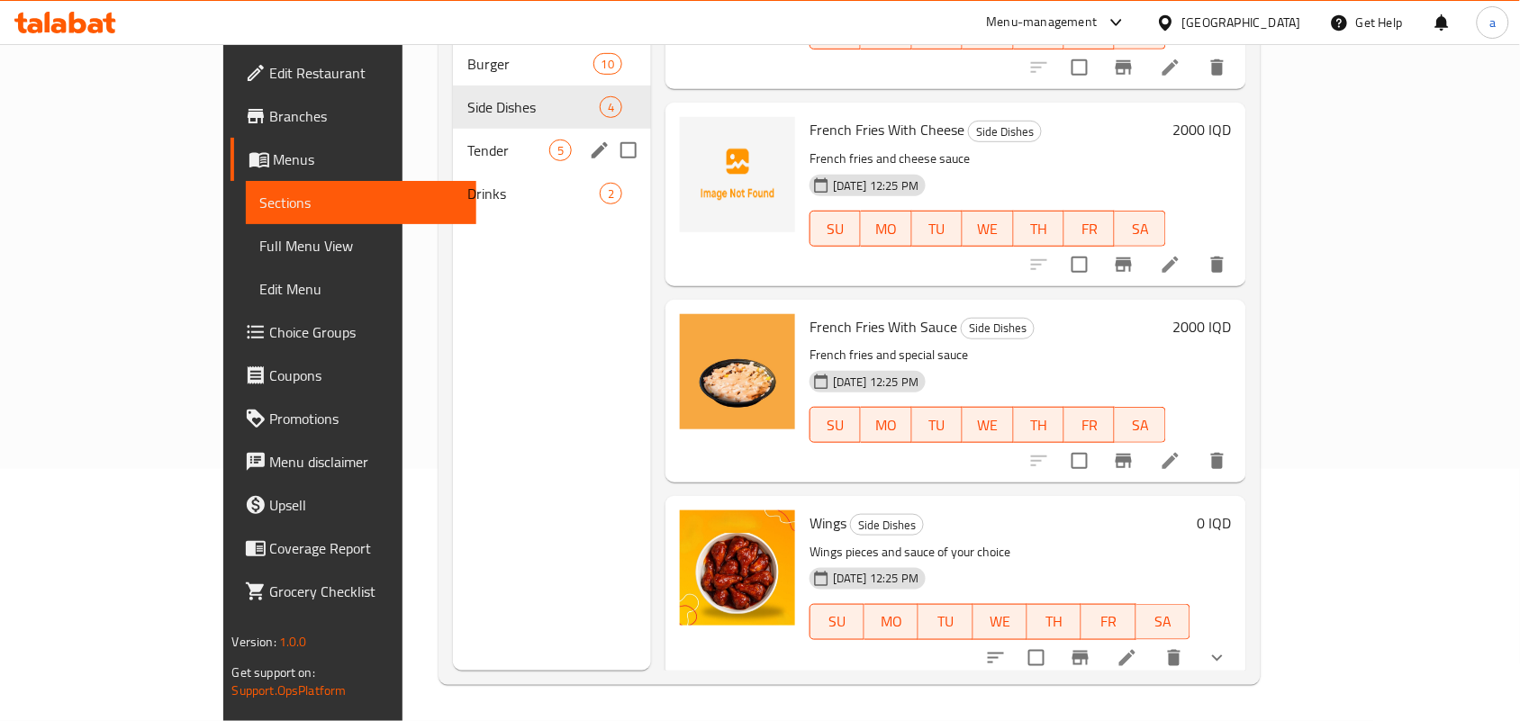
drag, startPoint x: 509, startPoint y: 135, endPoint x: 523, endPoint y: 147, distance: 18.6
click at [550, 142] on span "5" at bounding box center [560, 150] width 21 height 17
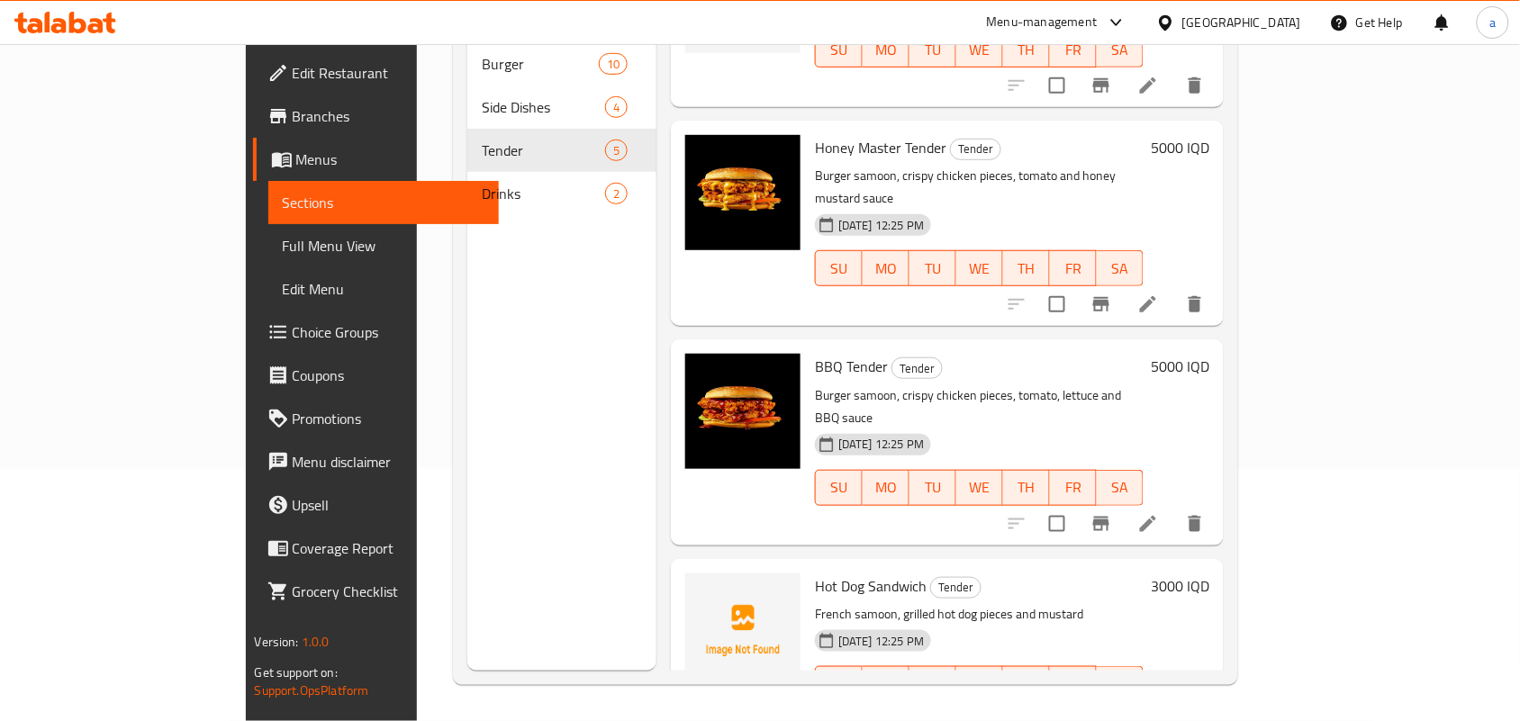
scroll to position [68, 0]
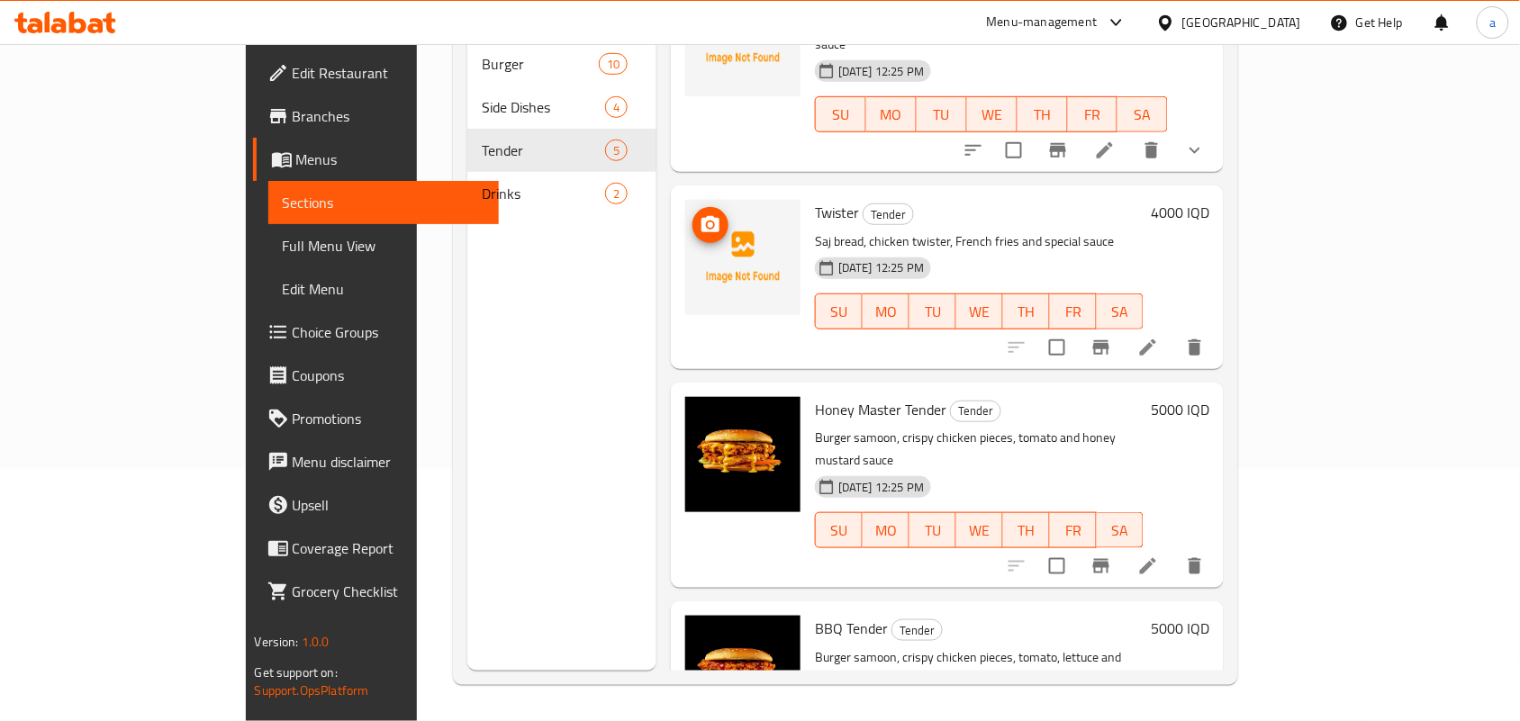
click at [700, 214] on icon "upload picture" at bounding box center [711, 225] width 22 height 22
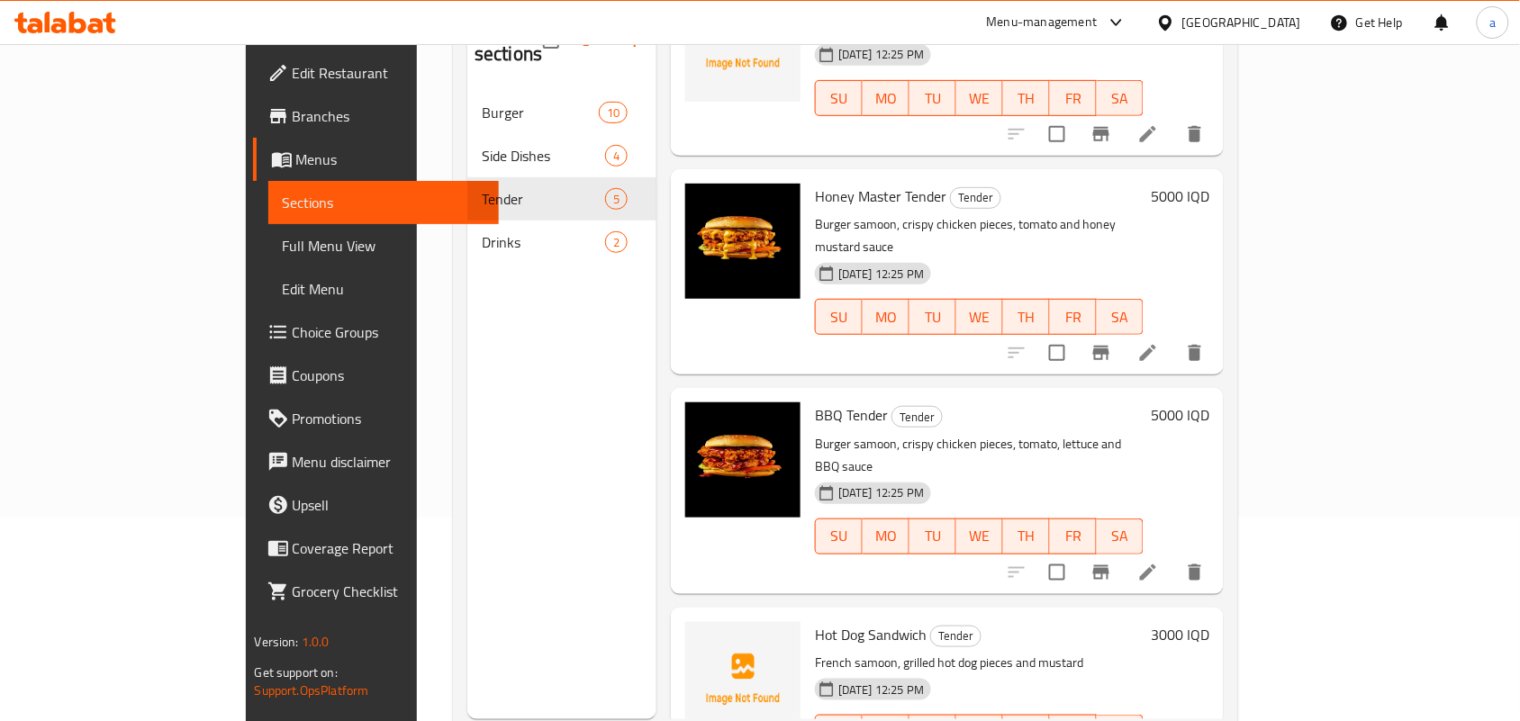
scroll to position [254, 0]
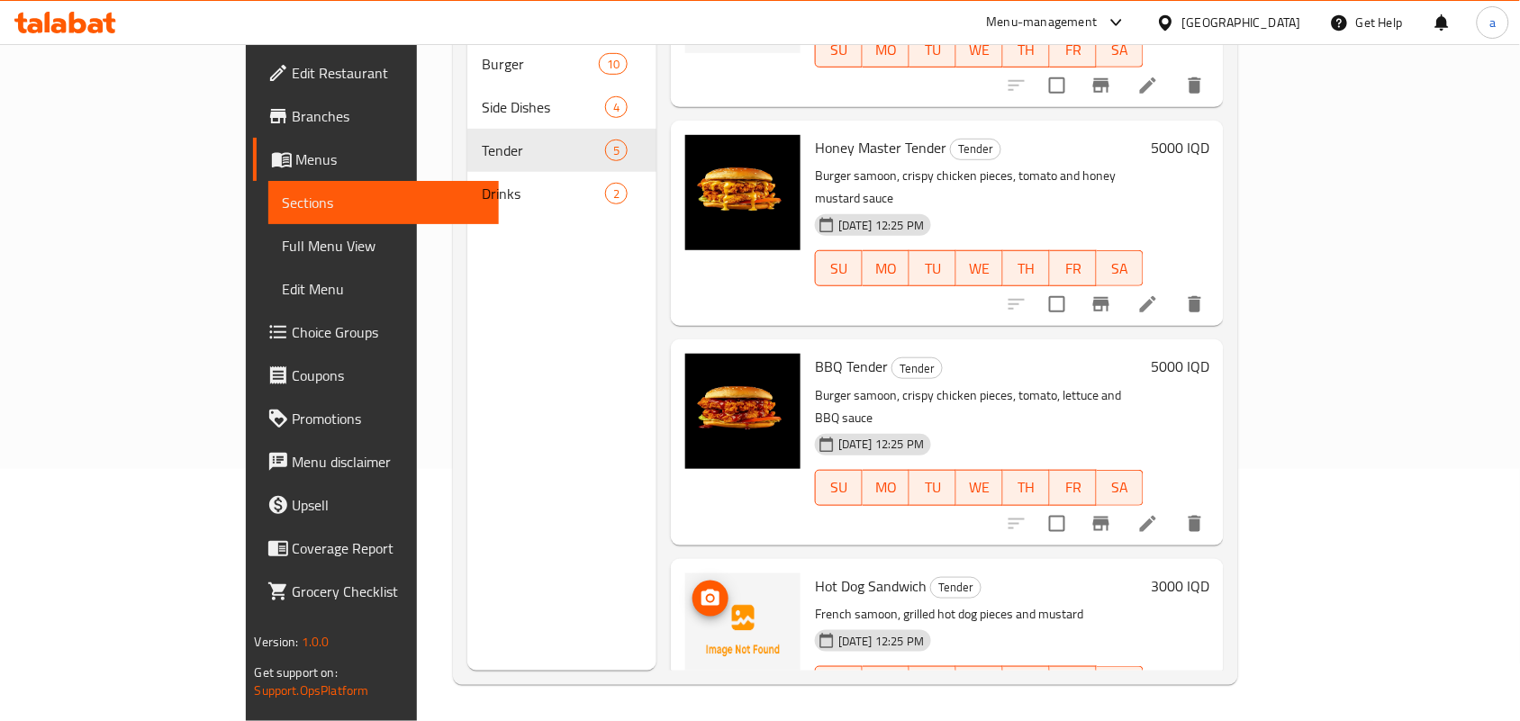
click at [702, 590] on icon "upload picture" at bounding box center [711, 598] width 18 height 16
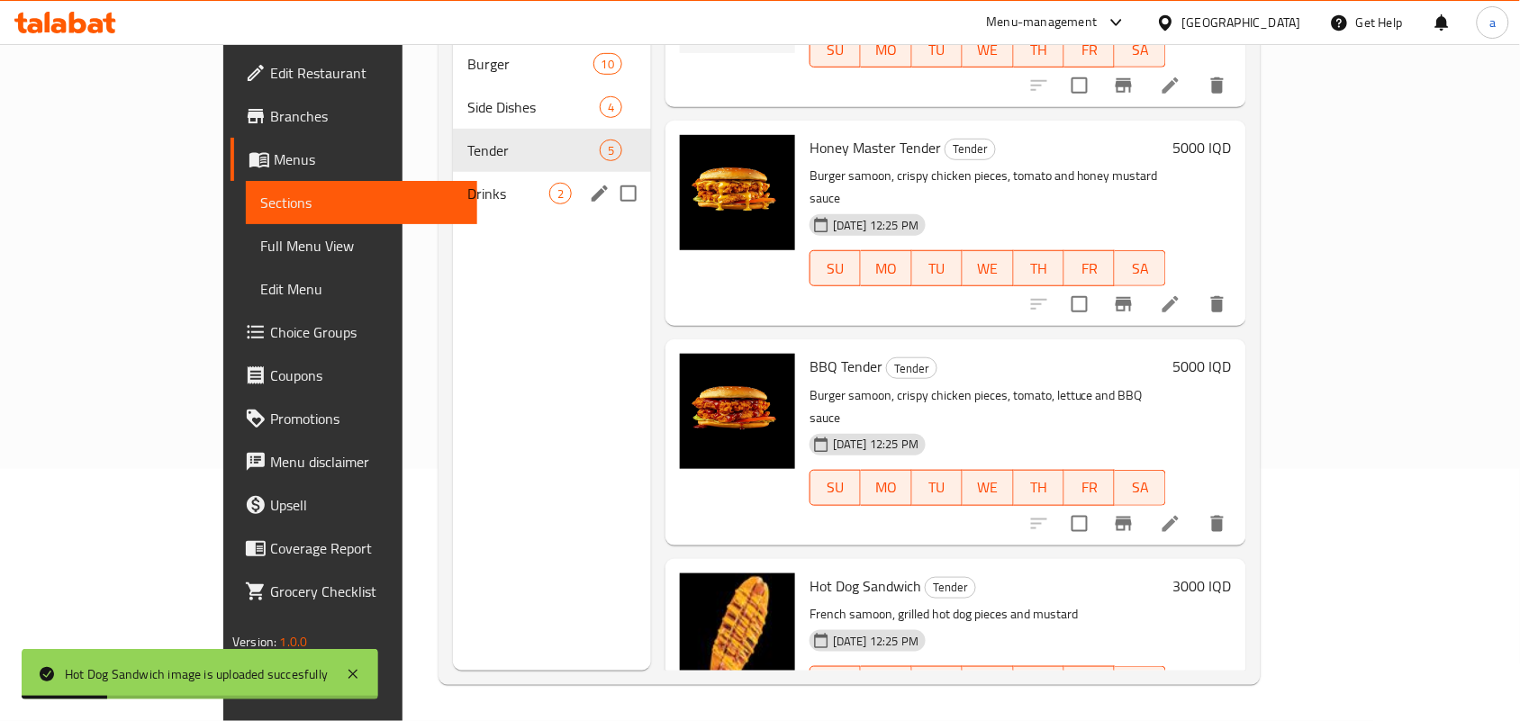
click at [467, 185] on span "Drinks" at bounding box center [508, 194] width 82 height 22
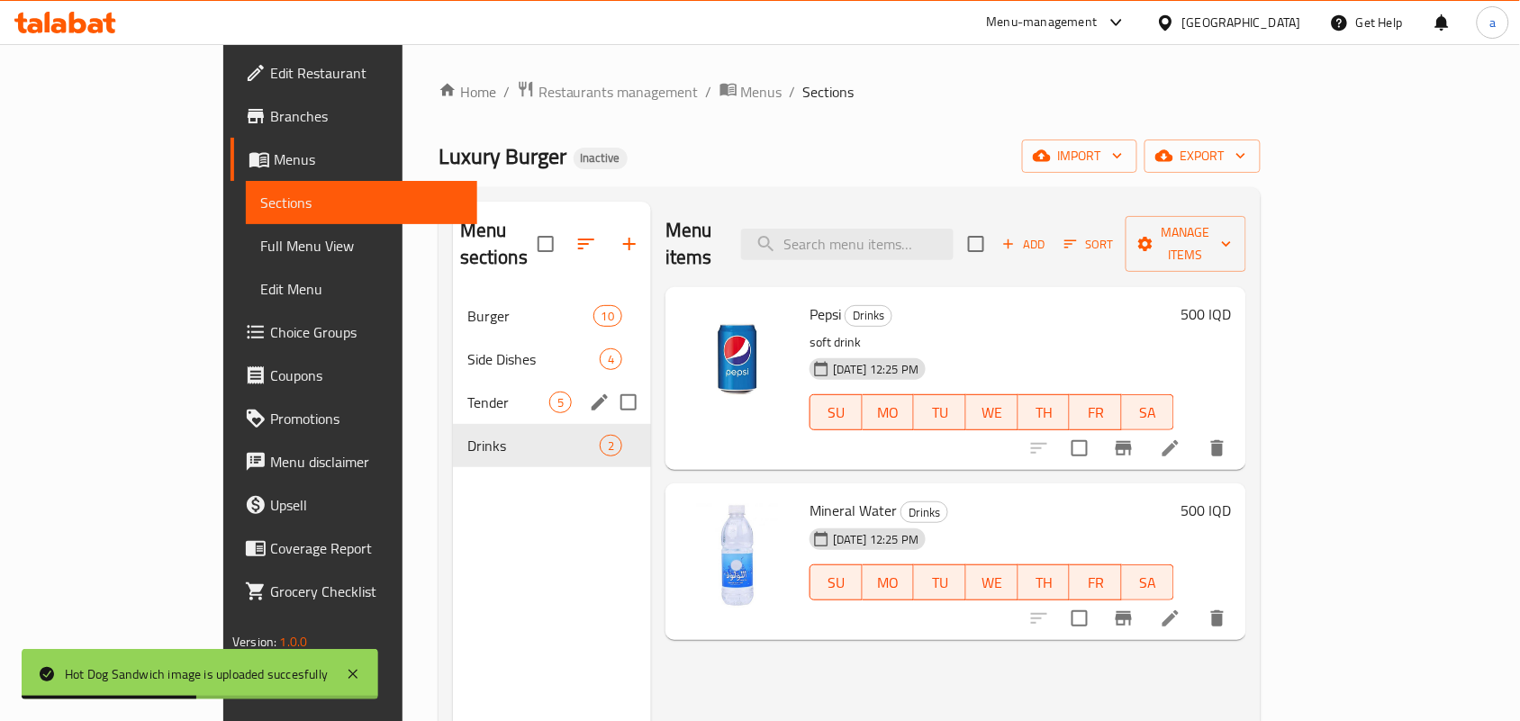
click at [467, 392] on span "Tender" at bounding box center [508, 403] width 82 height 22
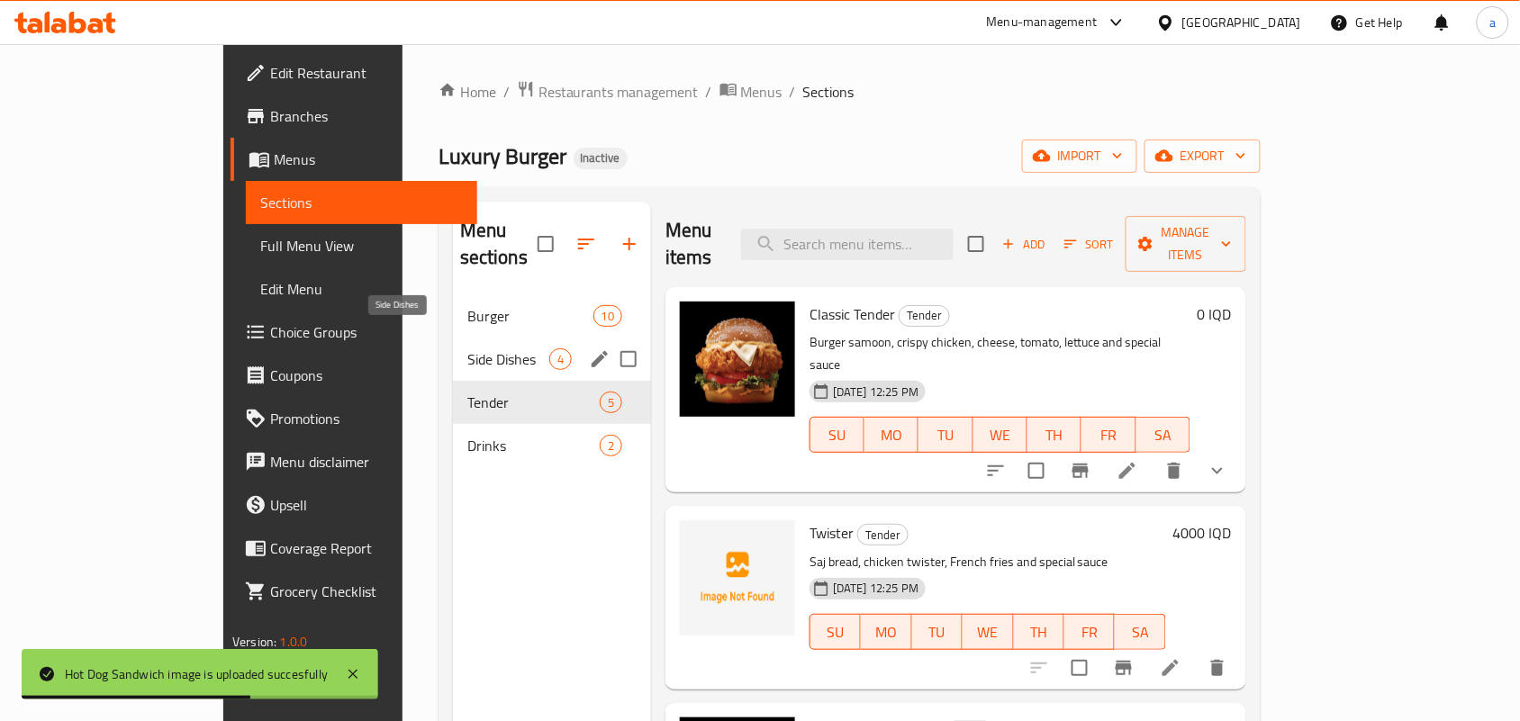
click at [467, 349] on span "Side Dishes" at bounding box center [508, 360] width 82 height 22
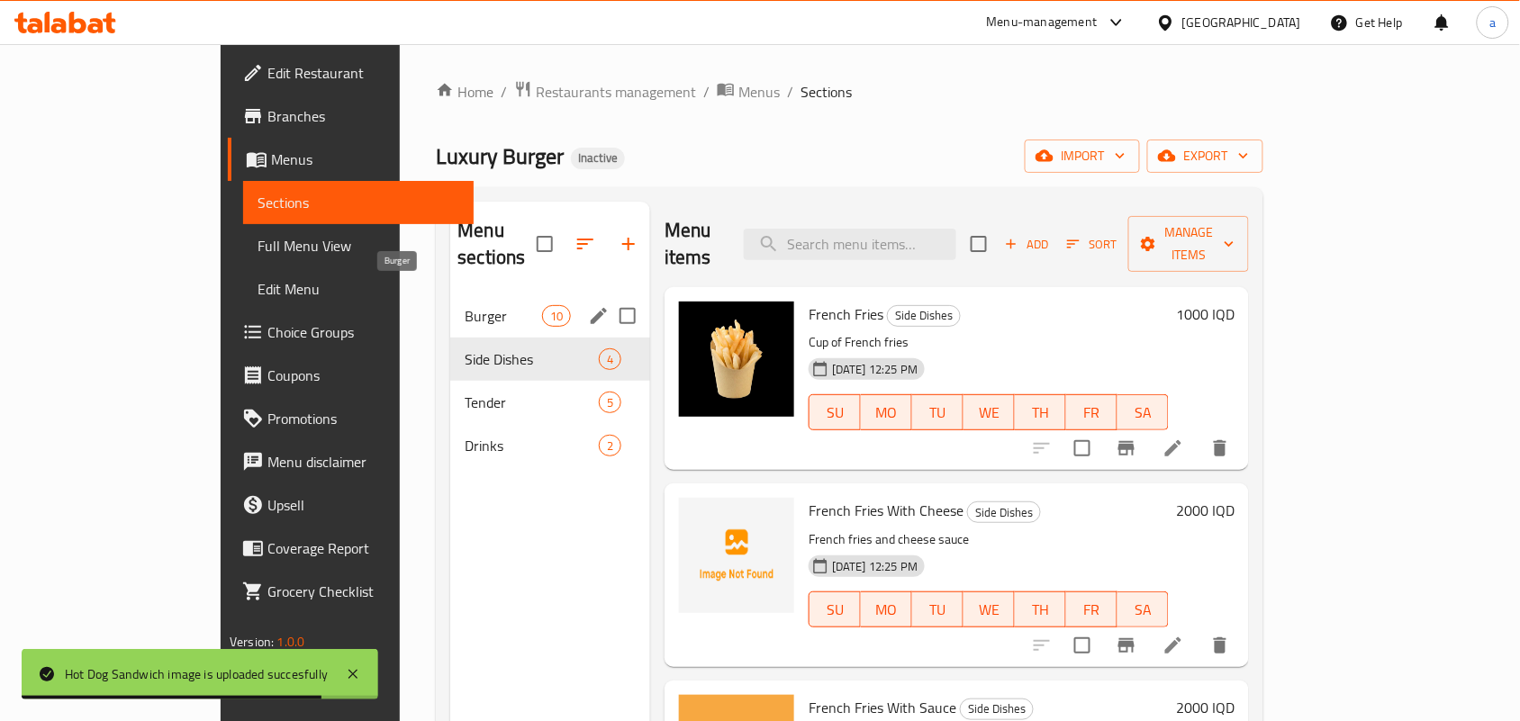
click at [465, 305] on span "Burger" at bounding box center [503, 316] width 77 height 22
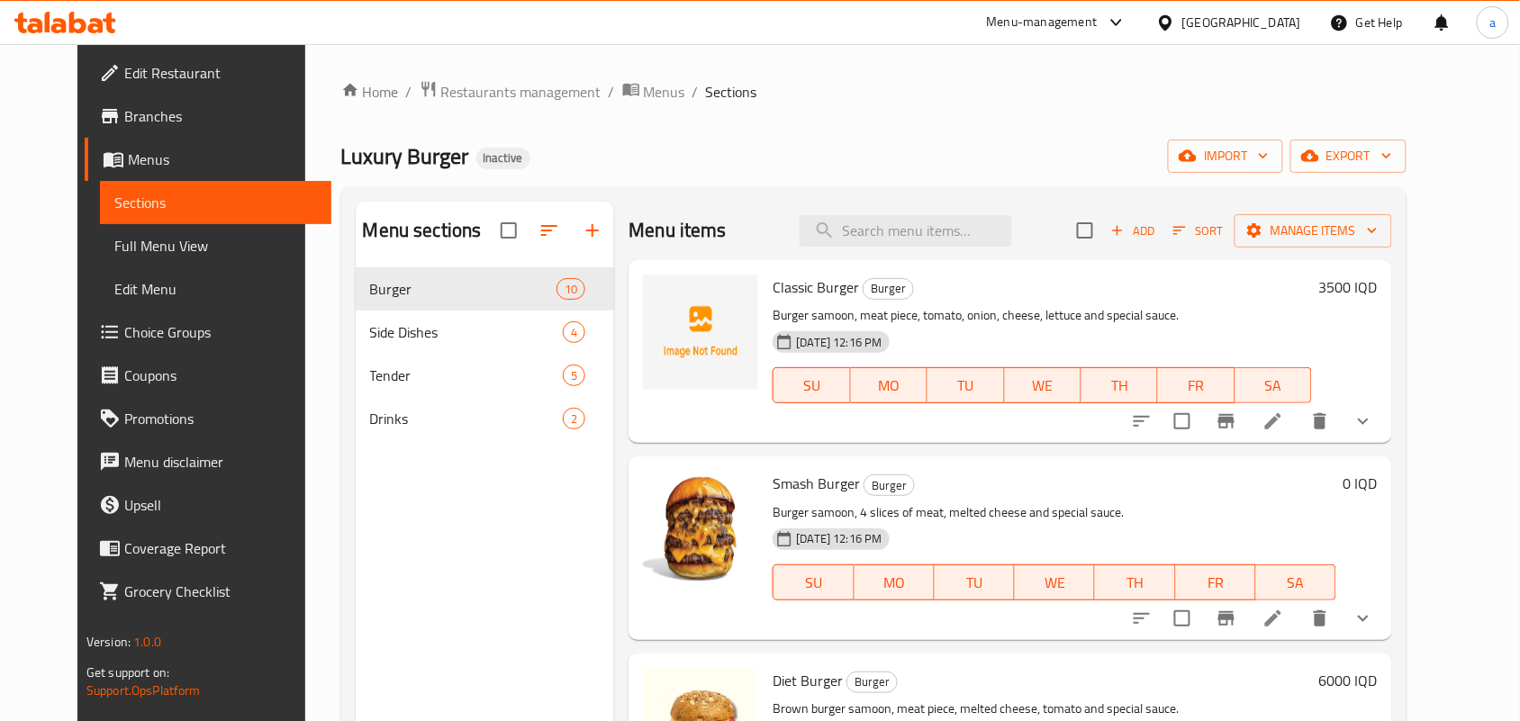
click at [773, 301] on span "Classic Burger" at bounding box center [816, 287] width 86 height 27
copy h6 "Classic Burger"
click at [1007, 457] on div "Menu items Add Sort Manage items Classic Burger Burger Burger samoon, meat piec…" at bounding box center [1003, 562] width 778 height 721
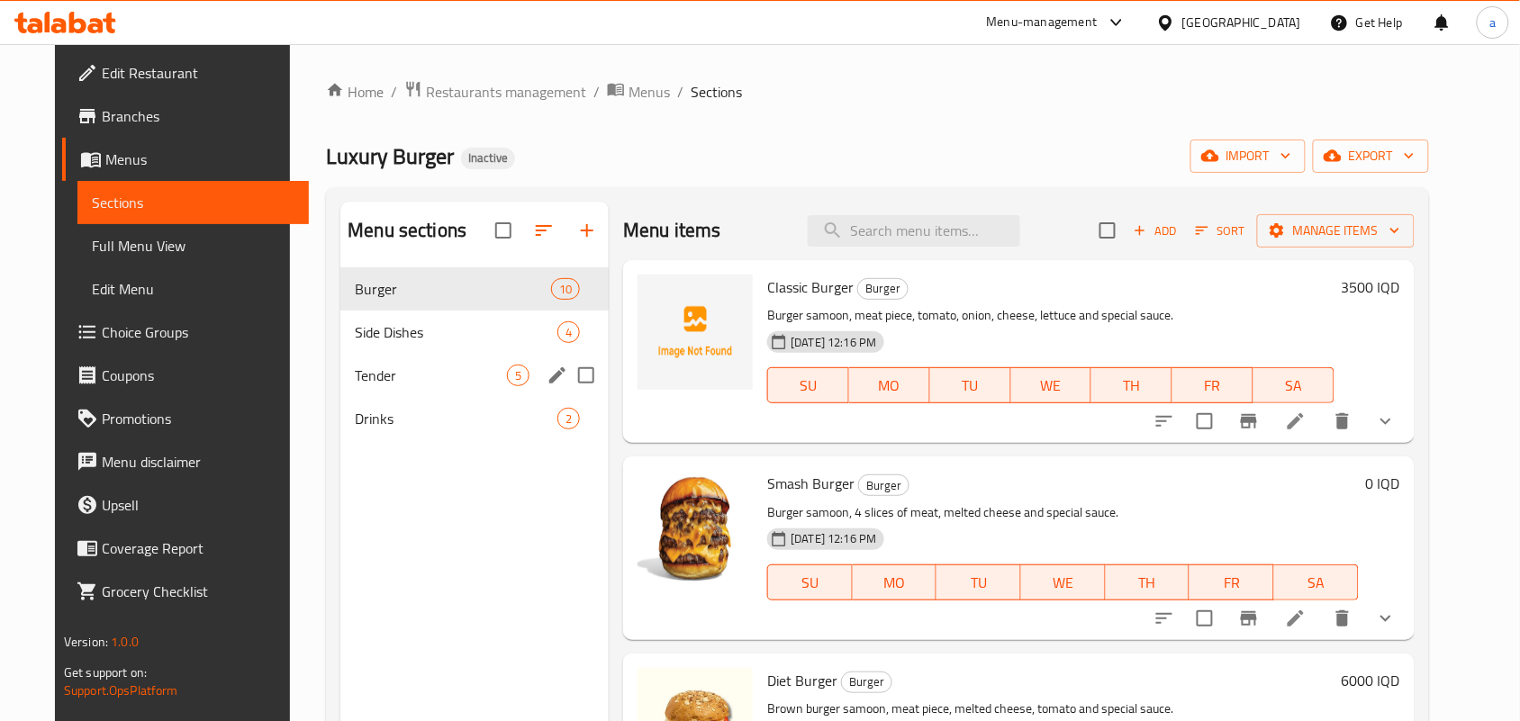
drag, startPoint x: 446, startPoint y: 340, endPoint x: 497, endPoint y: 362, distance: 56.1
click at [446, 339] on span "Side Dishes" at bounding box center [456, 333] width 203 height 22
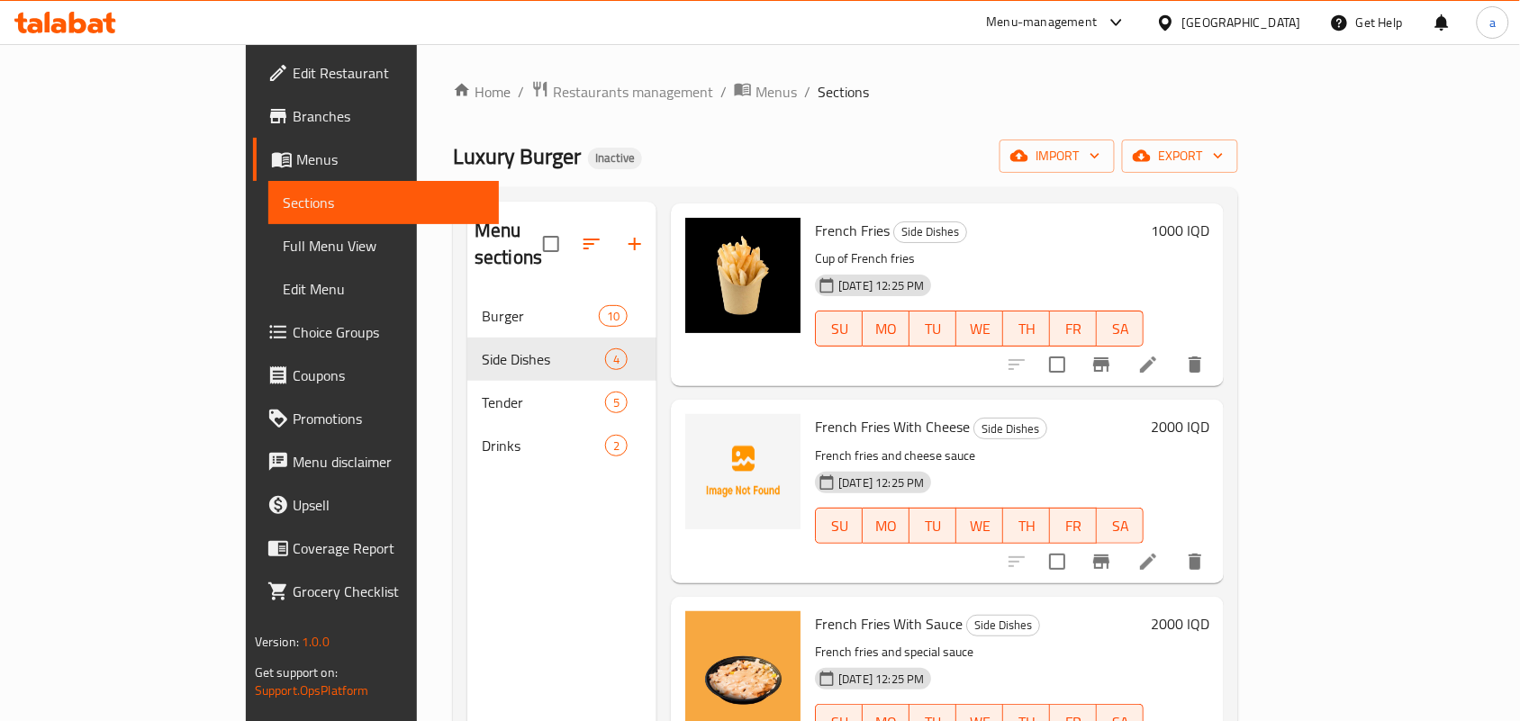
scroll to position [129, 0]
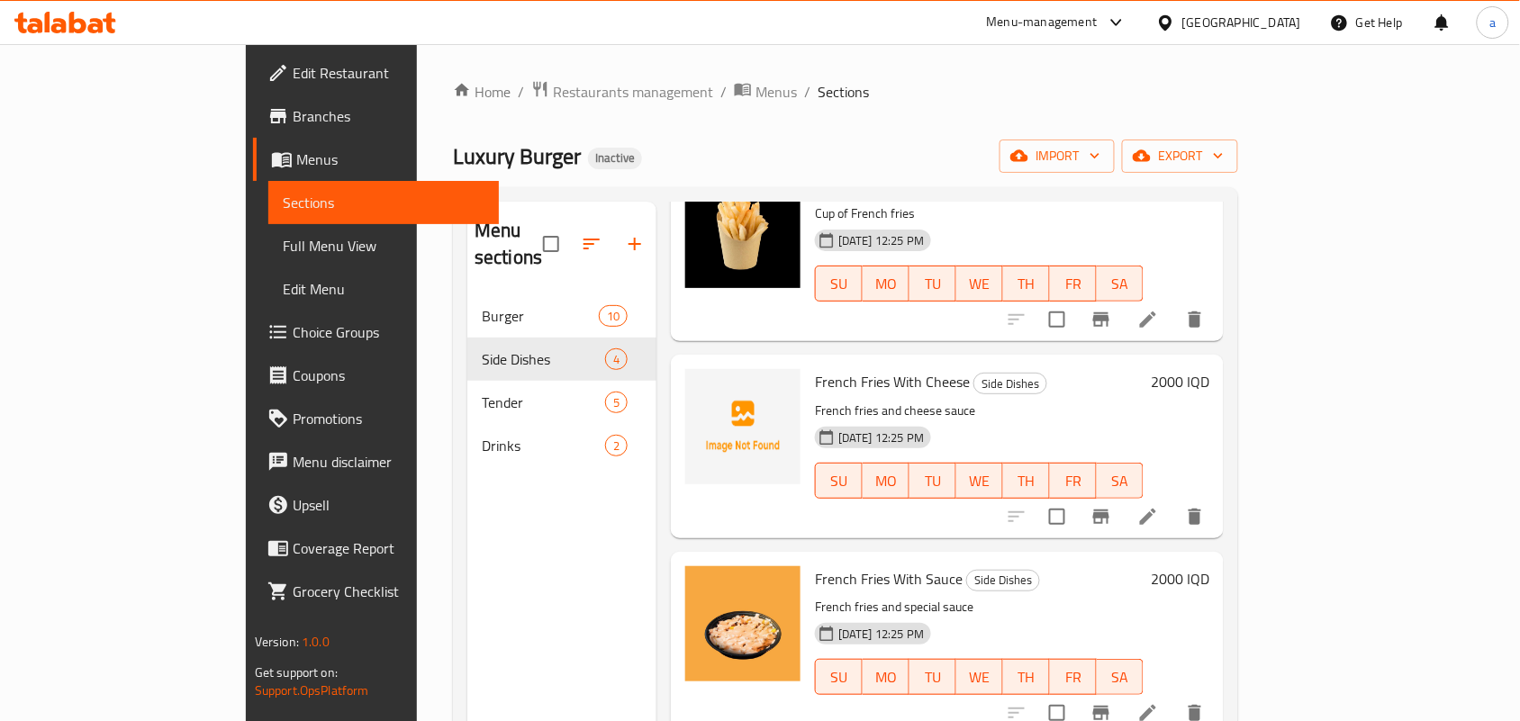
click at [825, 368] on span "French Fries With Cheese" at bounding box center [892, 381] width 155 height 27
copy h6 "French Fries With Cheese"
click at [1073, 552] on div "French Fries With Sauce Side Dishes French fries and special sauce [DATE] 12:25…" at bounding box center [947, 643] width 553 height 183
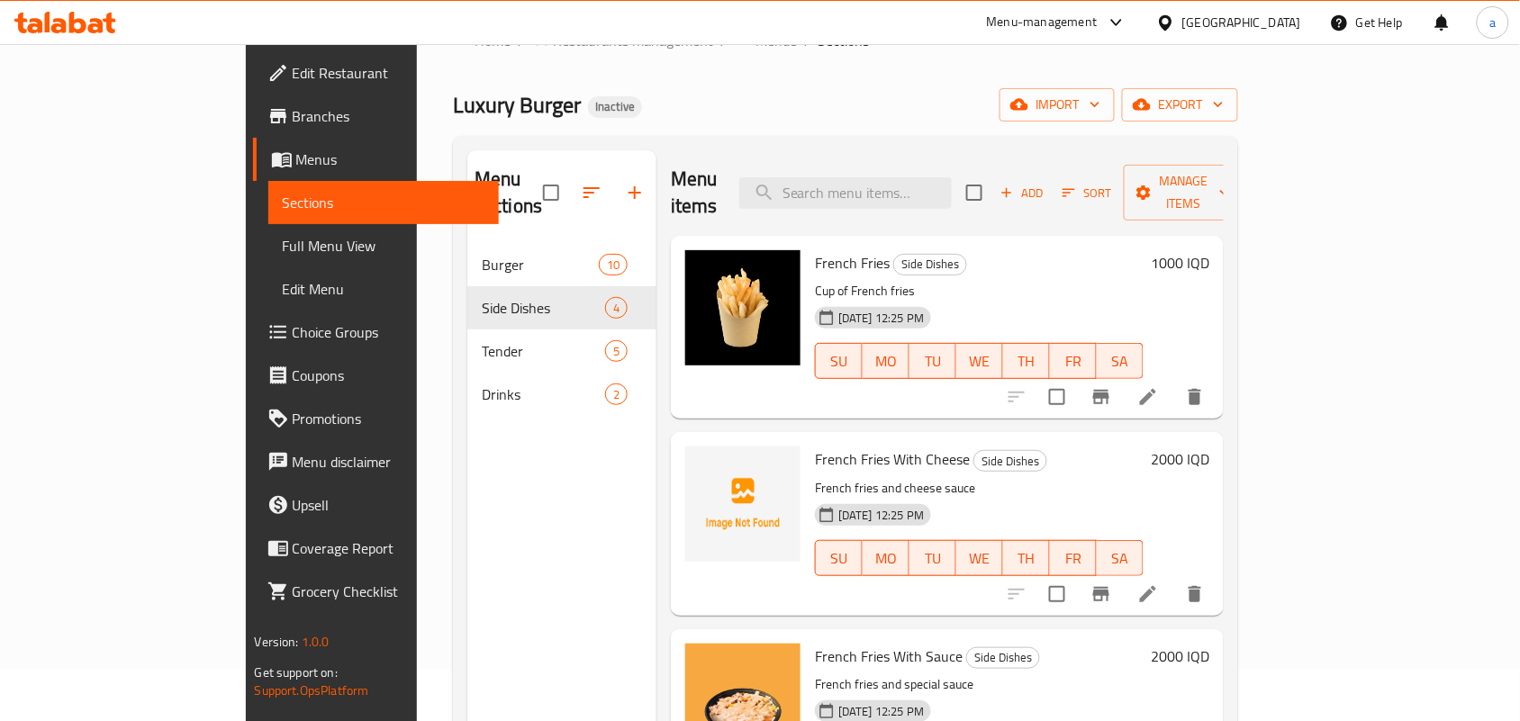
scroll to position [0, 0]
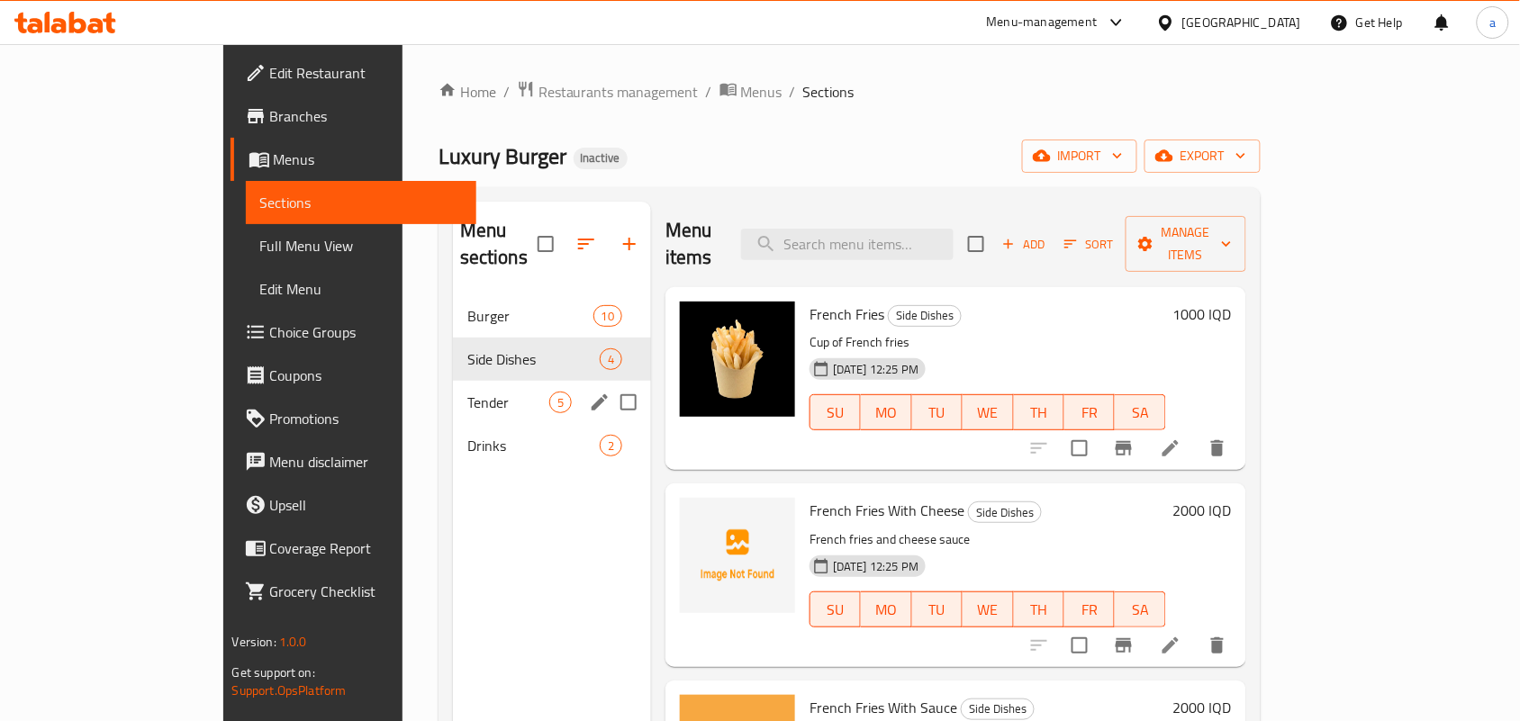
drag, startPoint x: 453, startPoint y: 385, endPoint x: 543, endPoint y: 405, distance: 92.4
click at [467, 392] on span "Tender" at bounding box center [508, 403] width 82 height 22
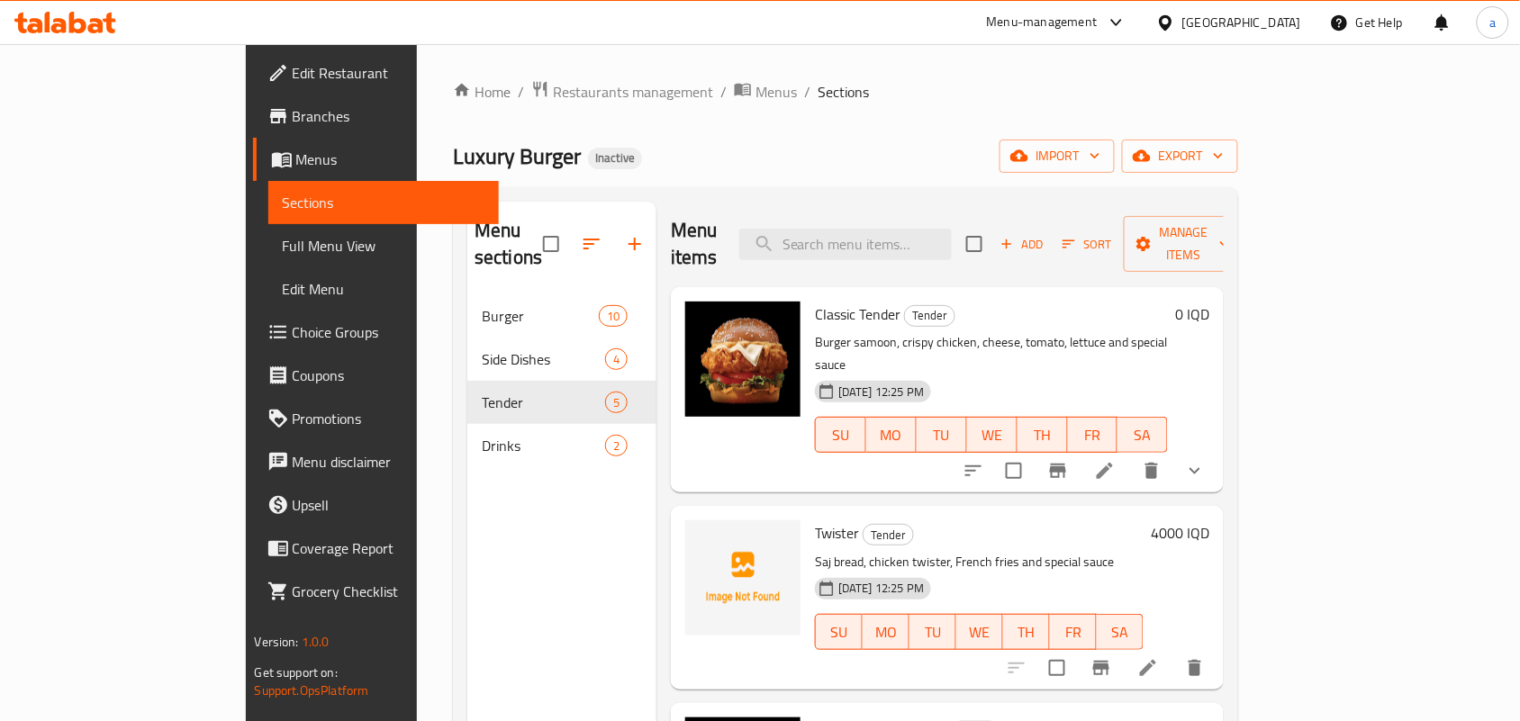
click at [815, 520] on span "Twister" at bounding box center [837, 533] width 44 height 27
copy h6 "Twister"
click at [1013, 521] on h6 "Twister Tender" at bounding box center [979, 533] width 329 height 25
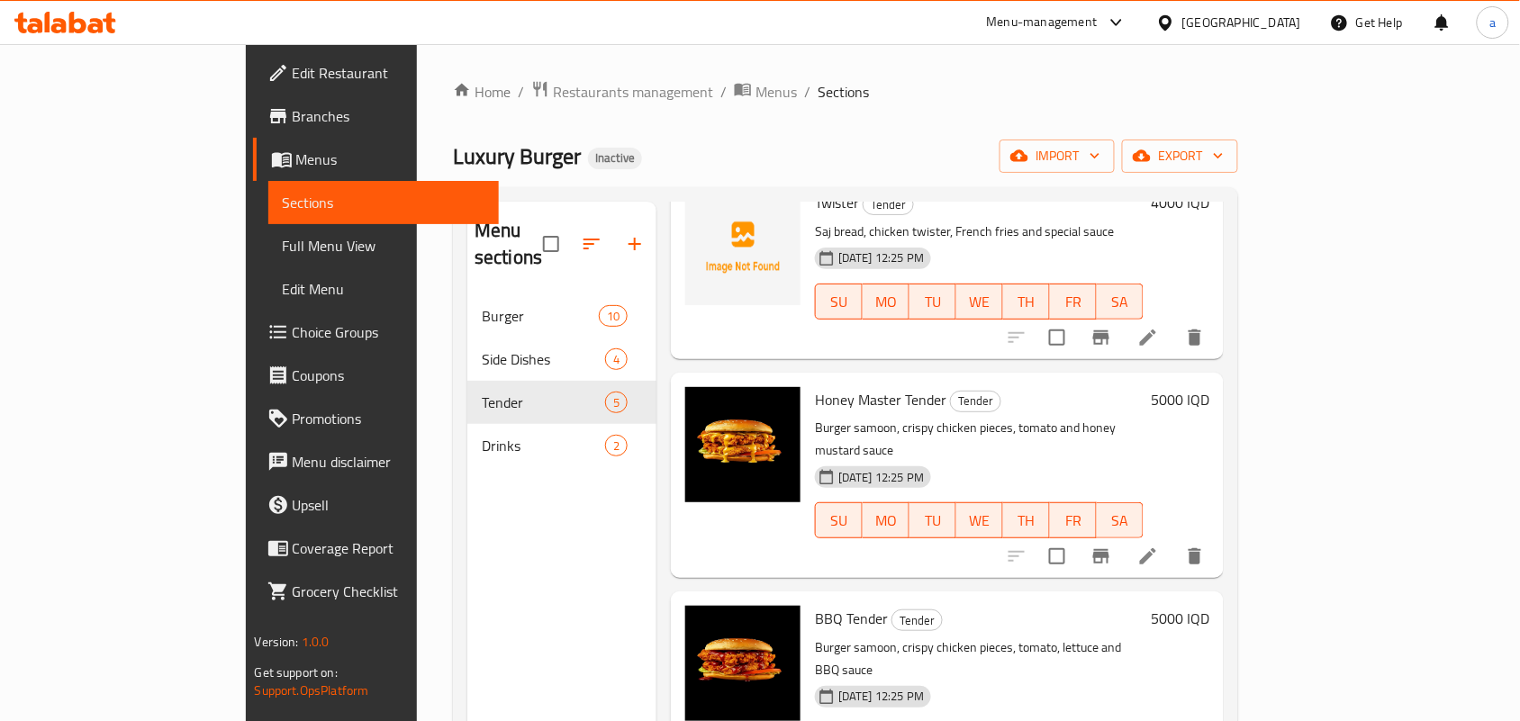
drag, startPoint x: 160, startPoint y: 252, endPoint x: 272, endPoint y: 284, distance: 116.1
click at [283, 252] on span "Full Menu View" at bounding box center [384, 246] width 203 height 22
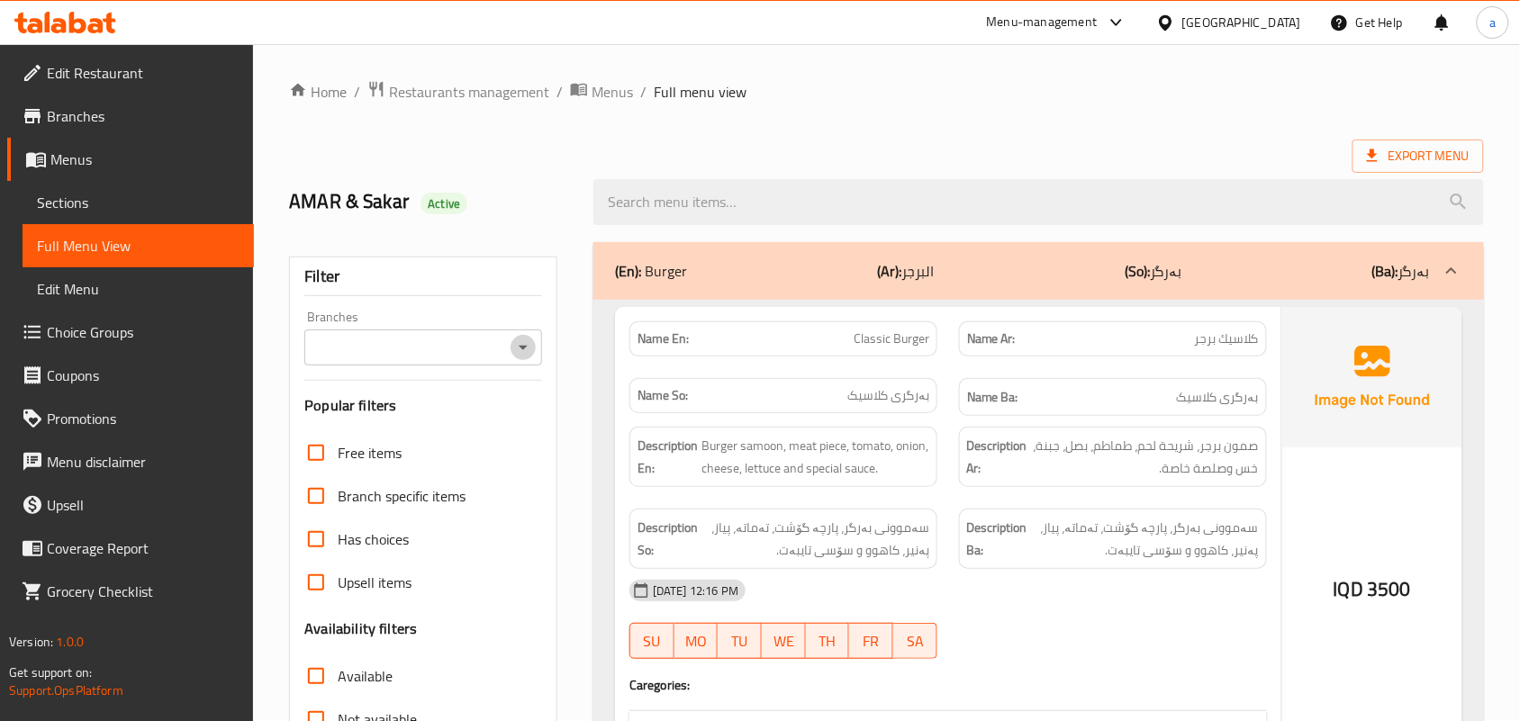
click at [518, 347] on icon "Open" at bounding box center [524, 348] width 22 height 22
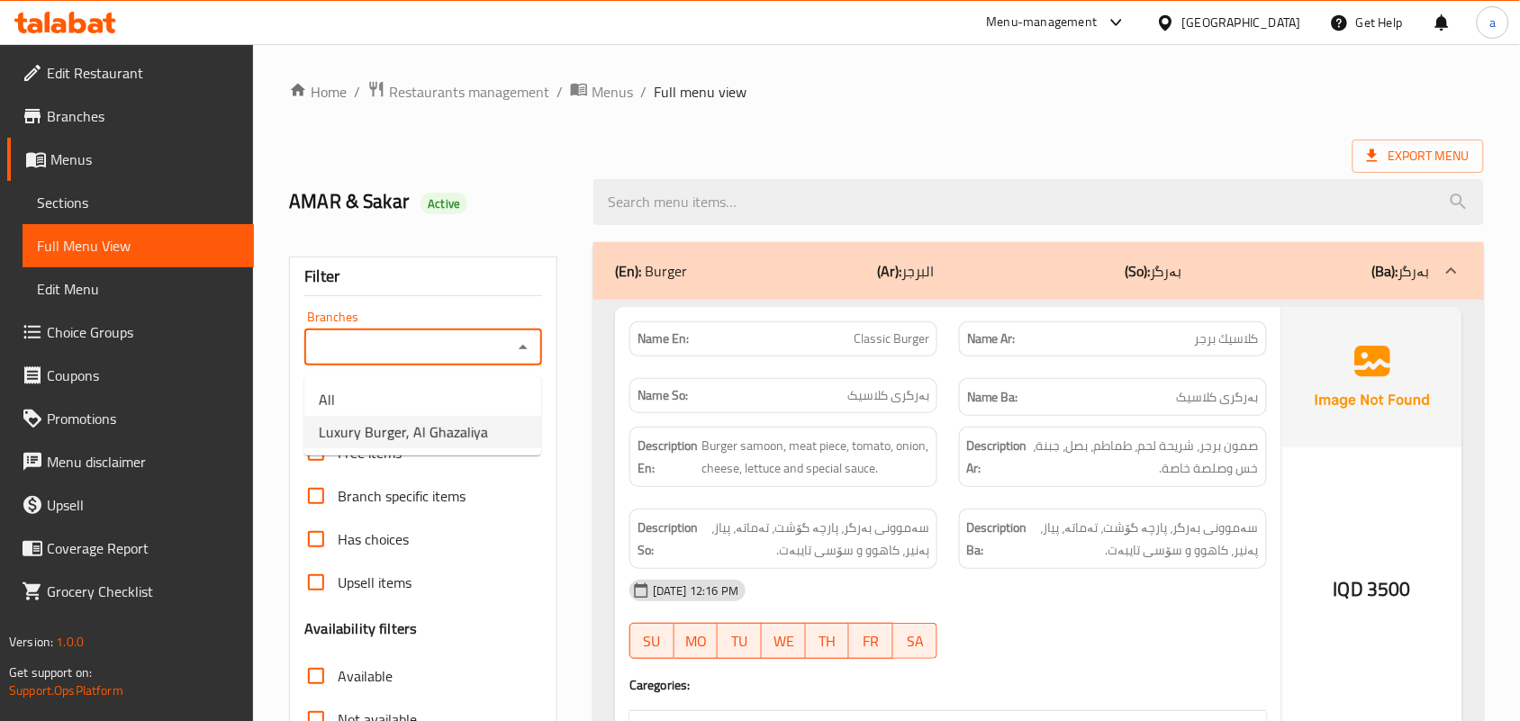
click at [447, 437] on span "Luxury Burger, Al Ghazaliya" at bounding box center [403, 433] width 169 height 22
type input "Luxury Burger, Al Ghazaliya"
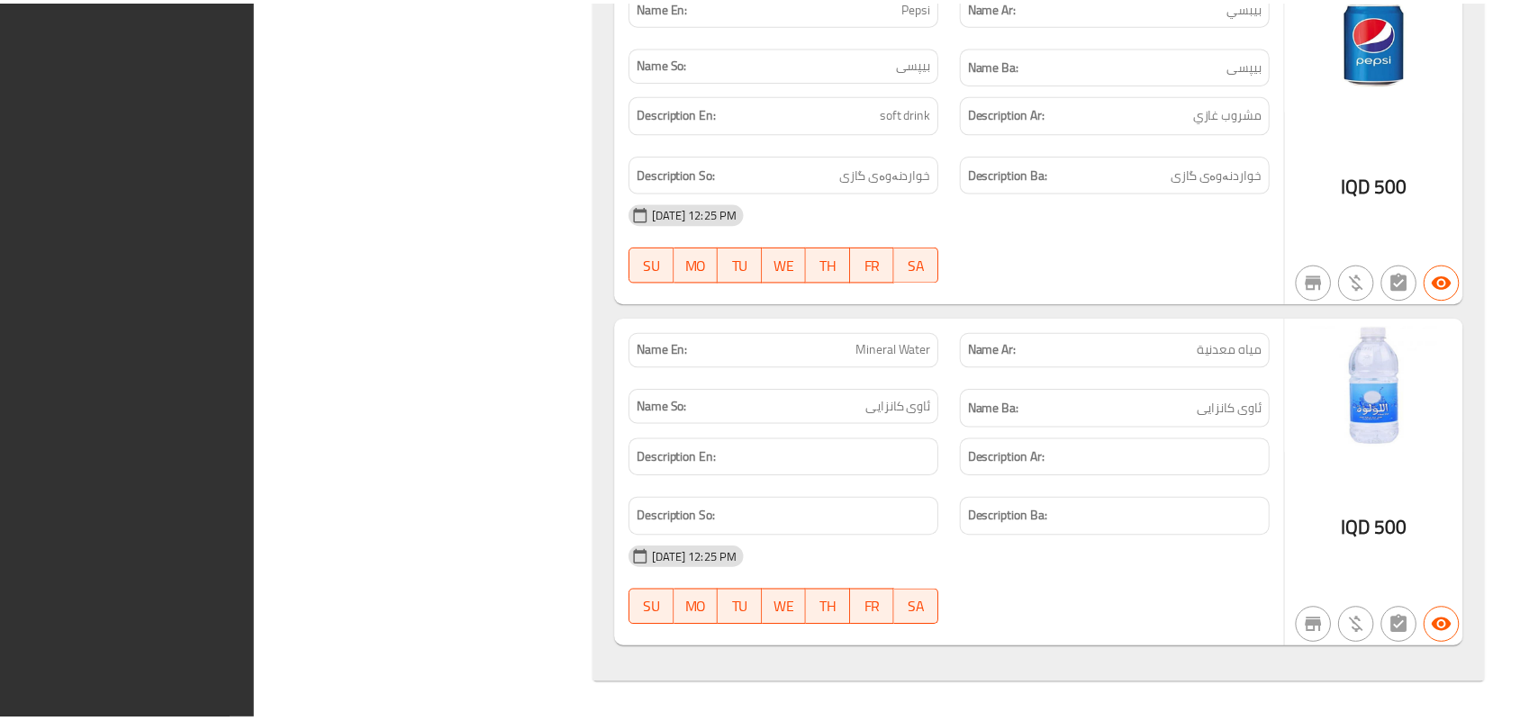
scroll to position [9223, 0]
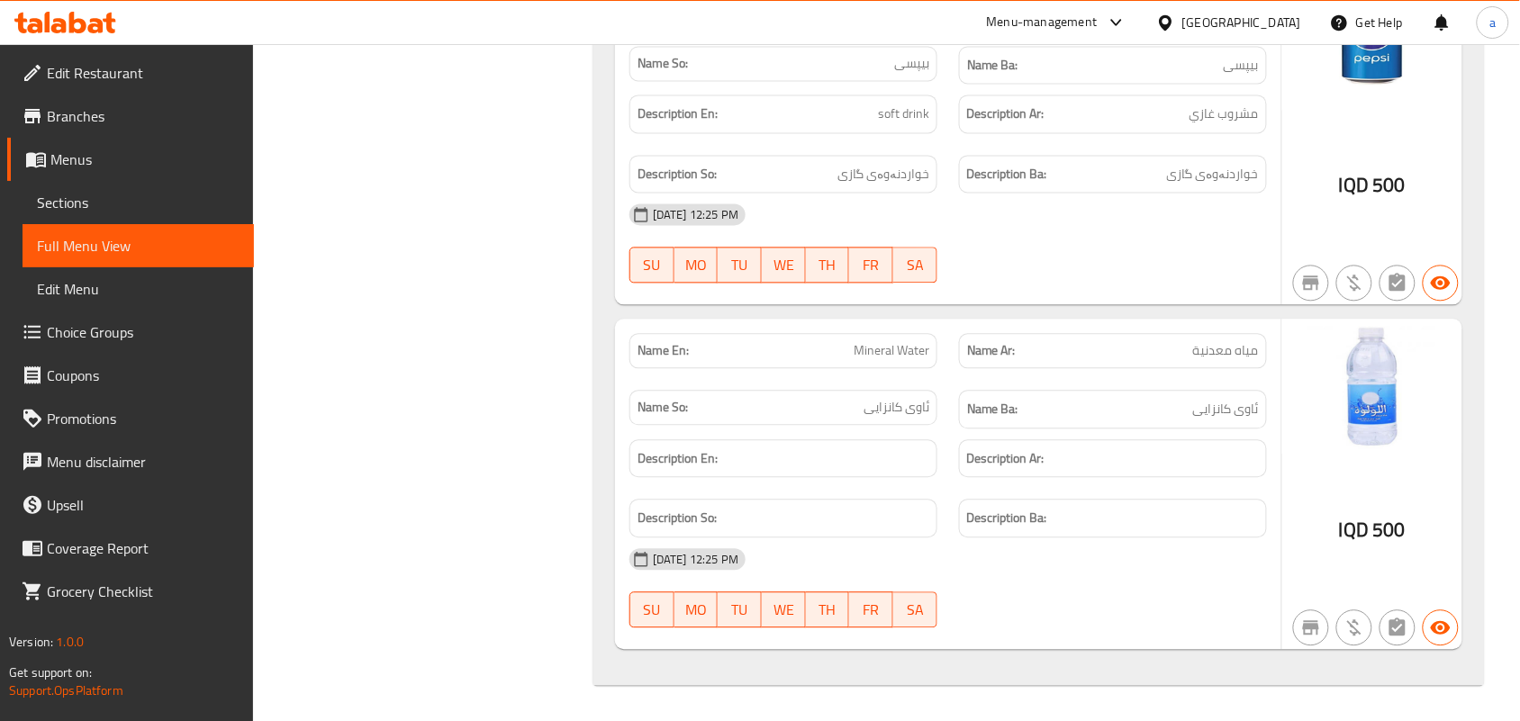
drag, startPoint x: 948, startPoint y: 1, endPoint x: 104, endPoint y: 23, distance: 844.3
click at [104, 23] on icon at bounding box center [65, 23] width 102 height 22
